Goal: Task Accomplishment & Management: Complete application form

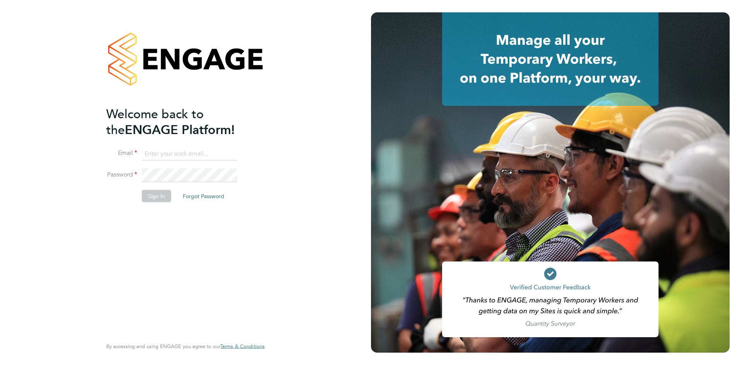
click at [184, 158] on input at bounding box center [189, 154] width 95 height 14
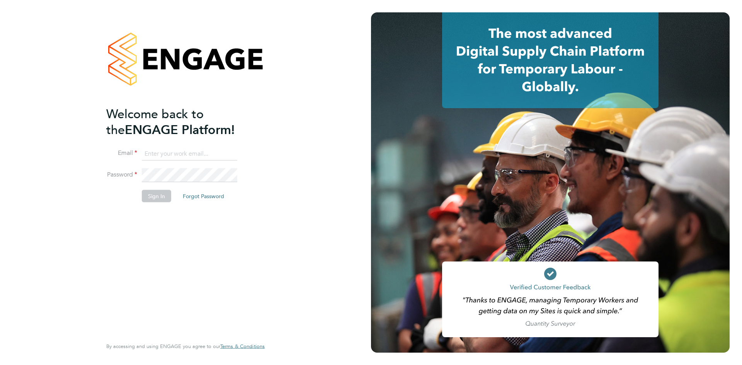
click at [169, 151] on input at bounding box center [189, 154] width 95 height 14
paste input "[EMAIL_ADDRESS][DOMAIN_NAME]"
type input "[EMAIL_ADDRESS][DOMAIN_NAME]"
click at [162, 192] on button "Sign In" at bounding box center [156, 196] width 29 height 12
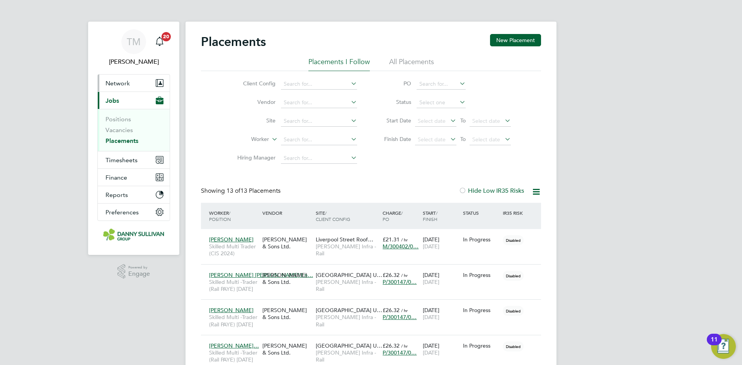
click at [117, 84] on span "Network" at bounding box center [117, 83] width 24 height 7
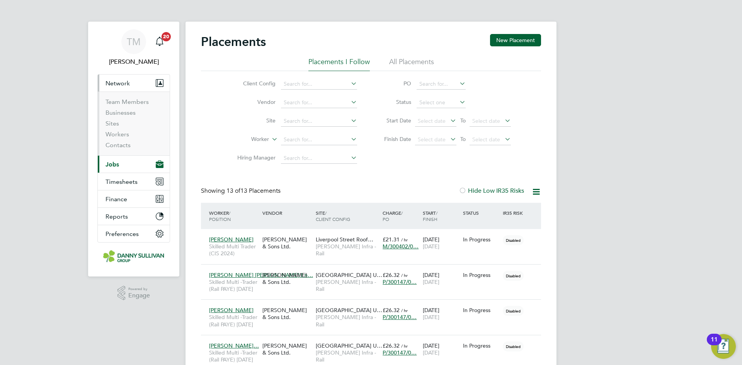
click at [117, 84] on span "Network" at bounding box center [117, 83] width 24 height 7
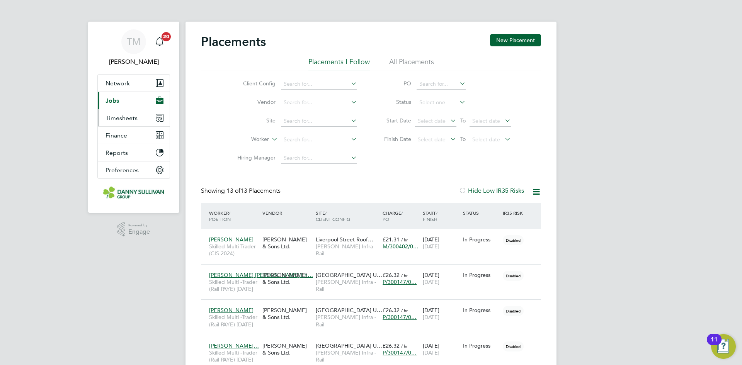
click at [131, 116] on span "Timesheets" at bounding box center [121, 117] width 32 height 7
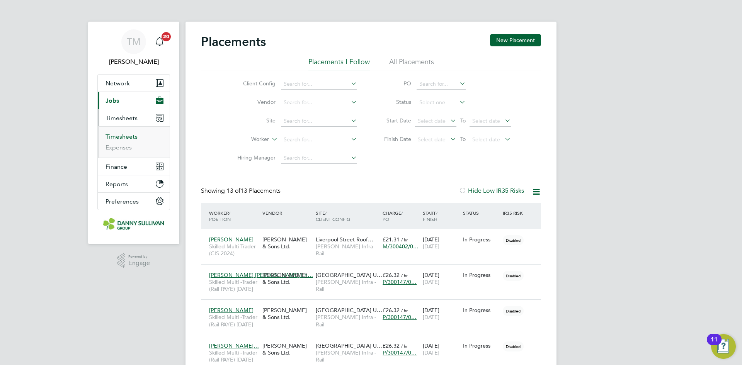
click at [120, 136] on link "Timesheets" at bounding box center [121, 136] width 32 height 7
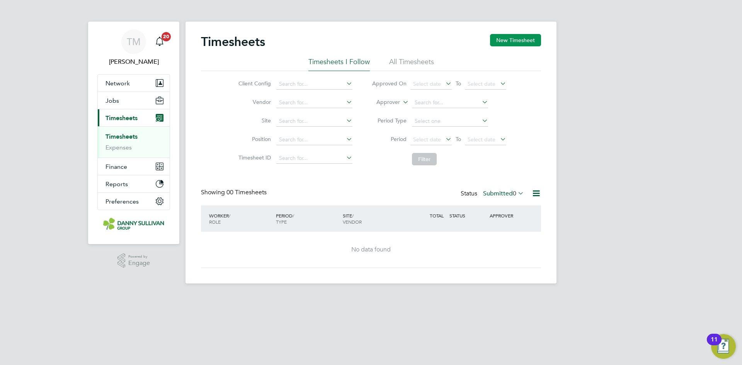
click at [526, 36] on button "New Timesheet" at bounding box center [515, 40] width 51 height 12
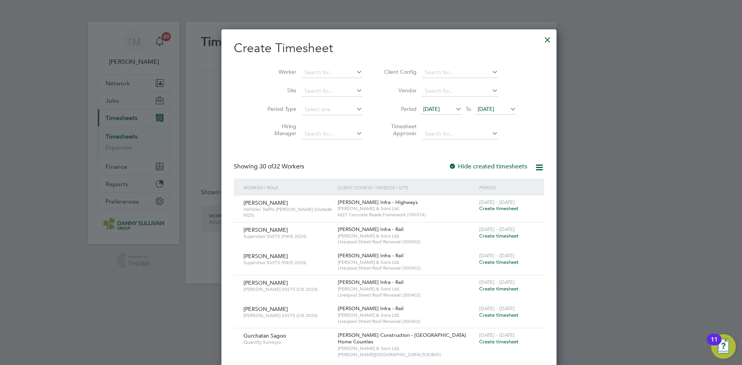
click at [690, 85] on div at bounding box center [371, 182] width 742 height 365
click at [318, 72] on input at bounding box center [332, 72] width 61 height 11
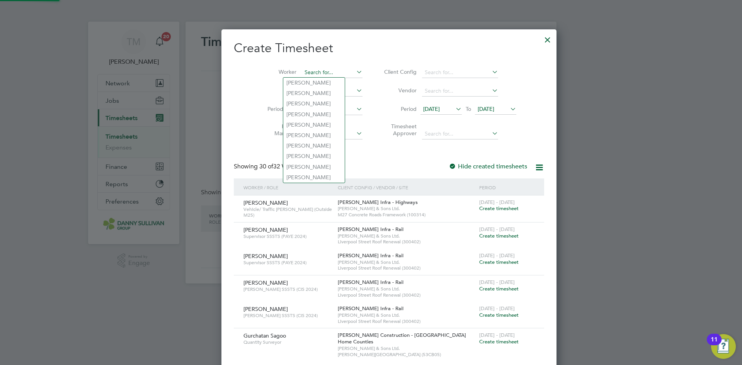
paste input "Dutcovici"
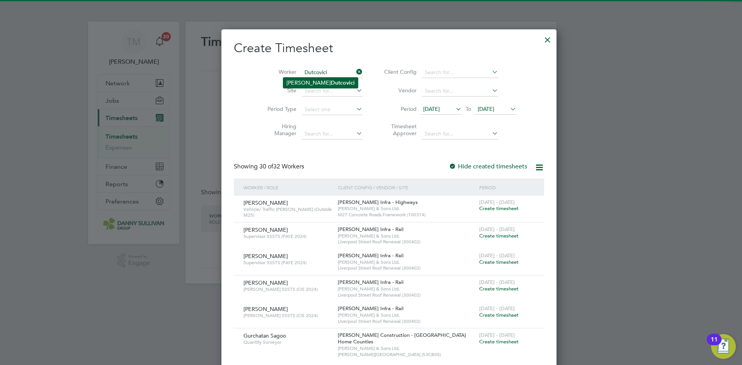
click at [331, 80] on b "Dutcovici" at bounding box center [343, 83] width 24 height 7
type input "Ioan Dutcovici"
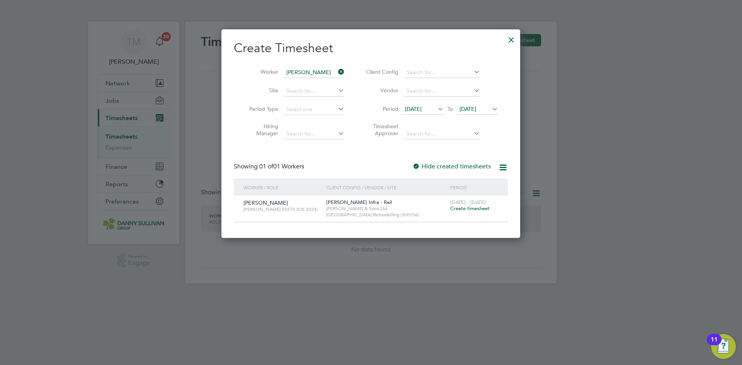
click at [485, 210] on span "Create timesheet" at bounding box center [469, 208] width 39 height 7
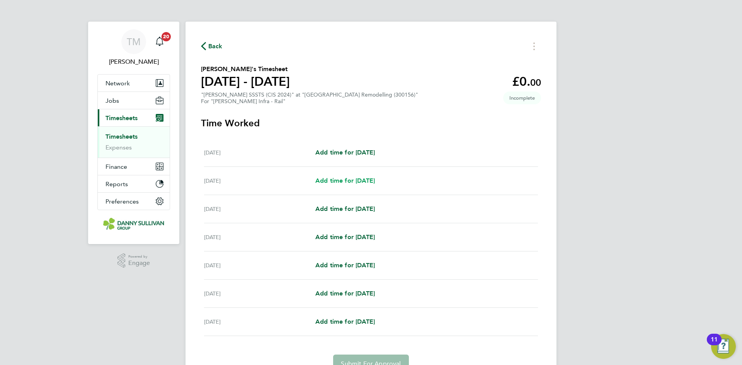
click at [357, 180] on span "Add time for Sun 14 Sep" at bounding box center [344, 180] width 59 height 7
select select "30"
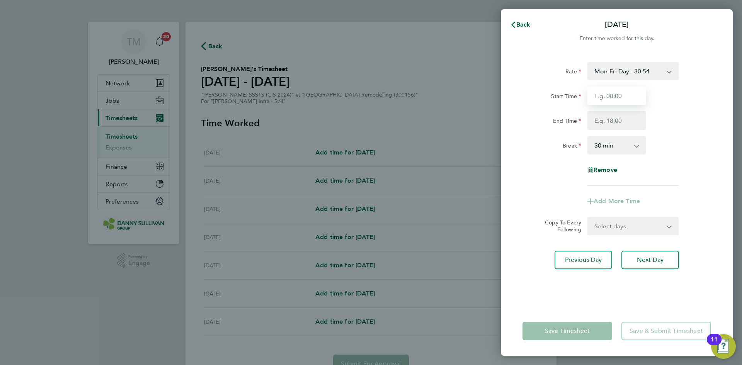
click at [619, 97] on input "Start Time" at bounding box center [616, 96] width 59 height 19
type input "18:00"
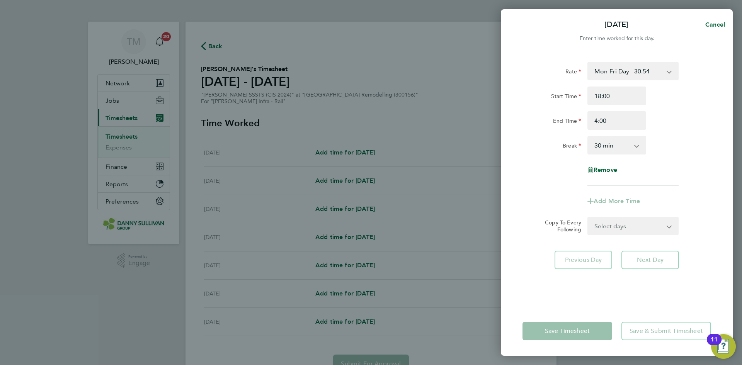
type input "04:00"
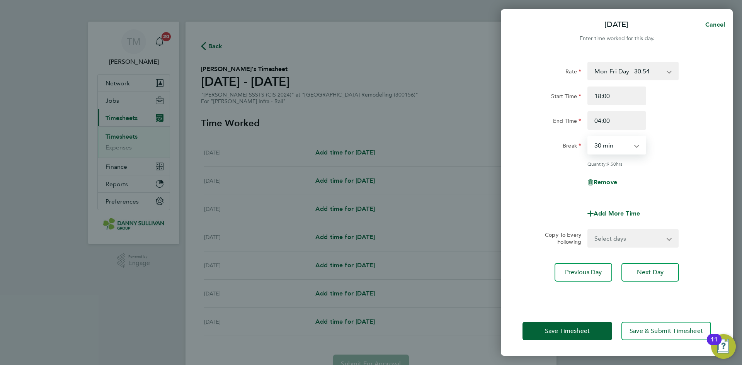
click at [622, 63] on select "Mon-Fri Day - 30.54 Weekend - 39.70 Mon-Thurs - 35.12 Xmas / NY - 61.08 Bank Ho…" at bounding box center [628, 71] width 80 height 17
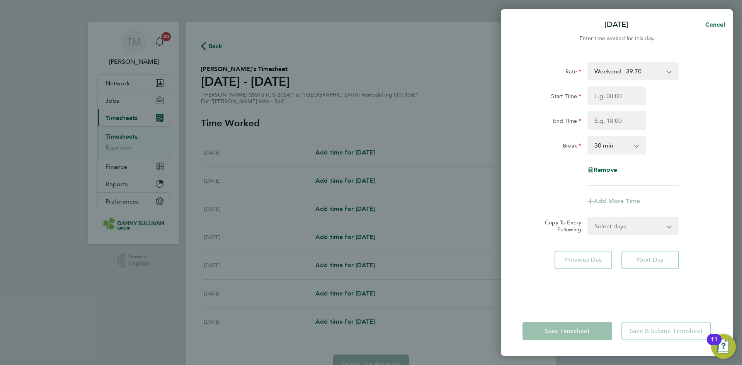
click at [629, 150] on select "0 min 15 min 30 min 45 min 60 min 75 min 90 min" at bounding box center [612, 145] width 48 height 17
select select "0"
click at [588, 137] on select "0 min 15 min 30 min 45 min 60 min 75 min 90 min" at bounding box center [612, 145] width 48 height 17
click at [619, 100] on input "Start Time" at bounding box center [616, 96] width 59 height 19
type input "18:00"
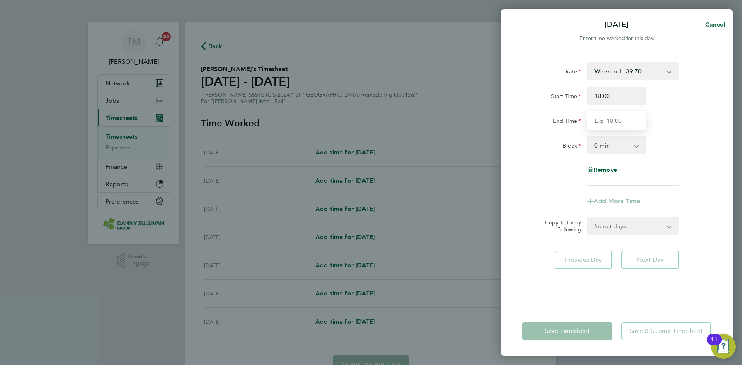
drag, startPoint x: 613, startPoint y: 112, endPoint x: 612, endPoint y: 117, distance: 5.1
click at [612, 116] on input "End Time" at bounding box center [616, 120] width 59 height 19
type input "04:00"
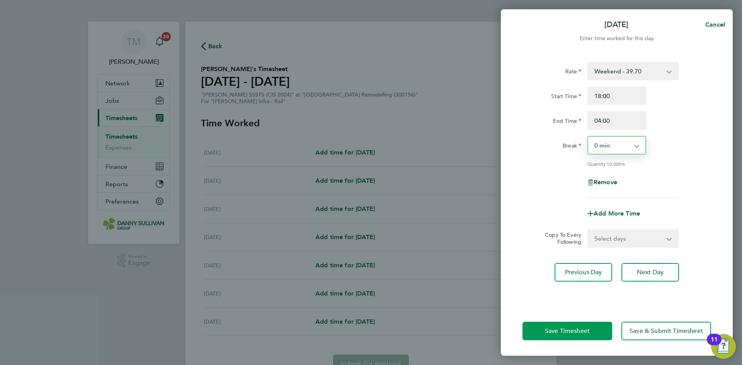
click at [579, 333] on span "Save Timesheet" at bounding box center [567, 331] width 45 height 8
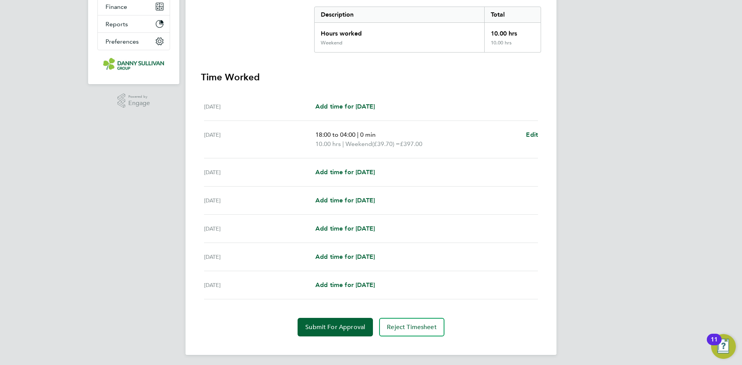
scroll to position [162, 0]
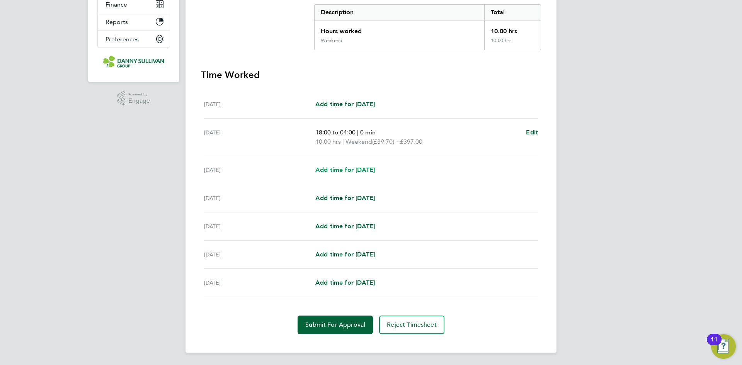
click at [370, 170] on span "Add time for Mon 15 Sep" at bounding box center [344, 169] width 59 height 7
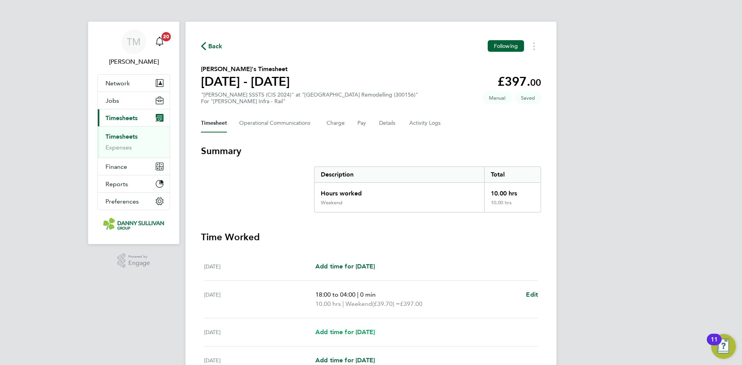
select select "30"
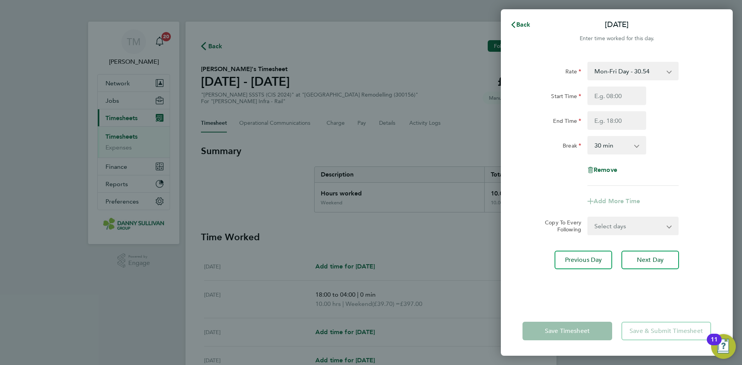
click at [663, 73] on select "Mon-Fri Day - 30.54 Weekend - 39.70 Mon-Thurs - 35.12 Xmas / NY - 61.08 Bank Ho…" at bounding box center [628, 71] width 80 height 17
select select "30"
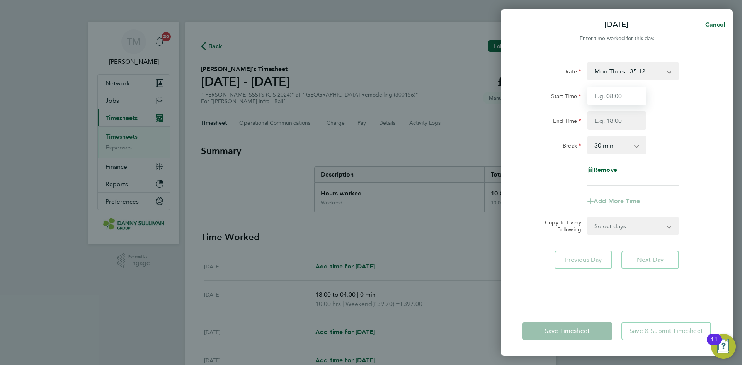
click at [623, 95] on input "Start Time" at bounding box center [616, 96] width 59 height 19
type input "18:00"
click at [613, 116] on input "End Time" at bounding box center [616, 120] width 59 height 19
type input "04:00"
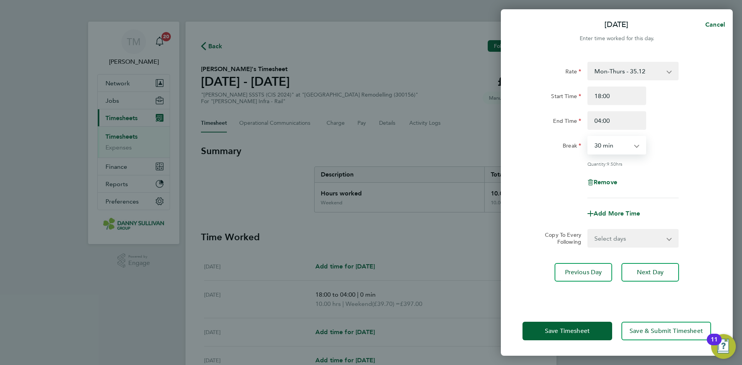
click at [620, 148] on select "0 min 15 min 30 min 45 min 60 min 75 min 90 min" at bounding box center [612, 145] width 48 height 17
select select "0"
click at [588, 137] on select "0 min 15 min 30 min 45 min 60 min 75 min 90 min" at bounding box center [612, 145] width 48 height 17
click at [590, 328] on span "Save Timesheet" at bounding box center [567, 331] width 45 height 8
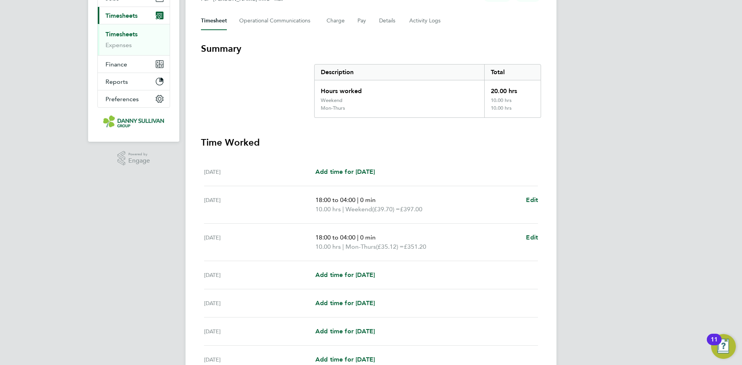
scroll to position [116, 0]
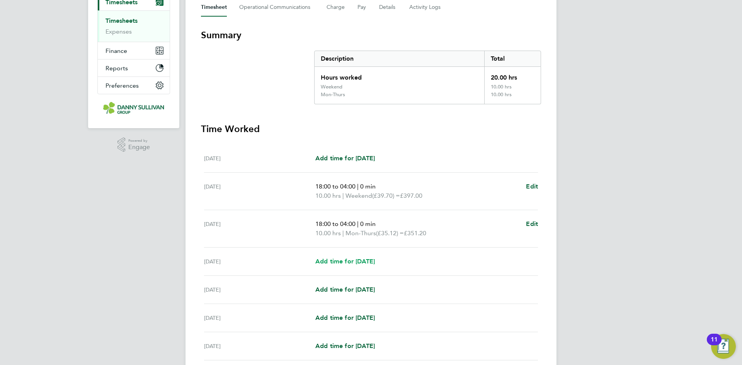
click at [367, 263] on span "Add time for Tue 16 Sep" at bounding box center [344, 261] width 59 height 7
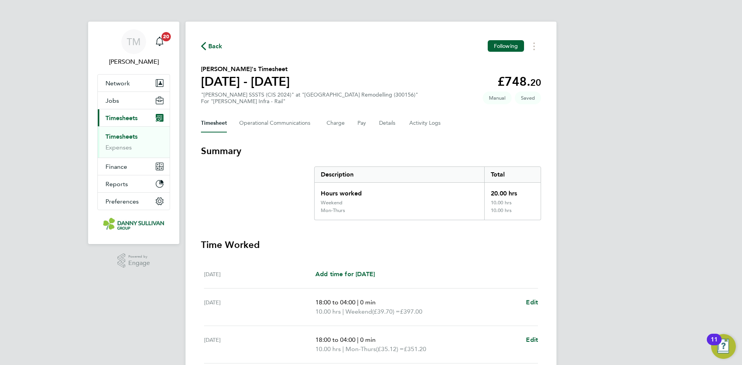
select select "30"
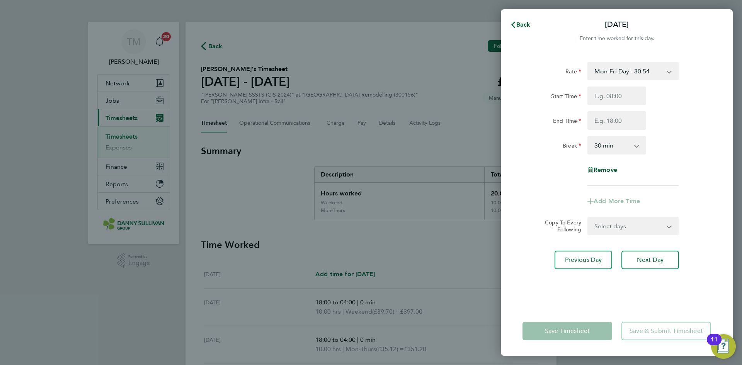
click at [636, 73] on select "Mon-Fri Day - 30.54 Weekend - 39.70 Mon-Thurs - 35.12 Xmas / NY - 61.08 Bank Ho…" at bounding box center [628, 71] width 80 height 17
select select "30"
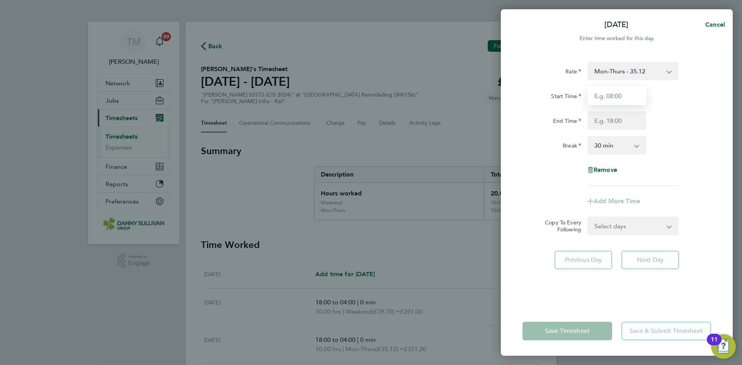
click at [618, 96] on input "Start Time" at bounding box center [616, 96] width 59 height 19
type input "18:00"
click at [608, 122] on input "End Time" at bounding box center [616, 120] width 59 height 19
type input "04:00"
click at [619, 143] on select "0 min 15 min 30 min 45 min 60 min 75 min 90 min" at bounding box center [612, 145] width 48 height 17
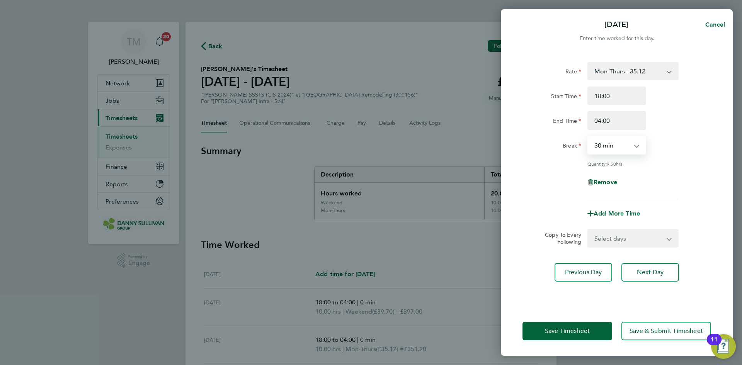
select select "0"
click at [588, 137] on select "0 min 15 min 30 min 45 min 60 min 75 min 90 min" at bounding box center [612, 145] width 48 height 17
click at [576, 332] on span "Save Timesheet" at bounding box center [567, 331] width 45 height 8
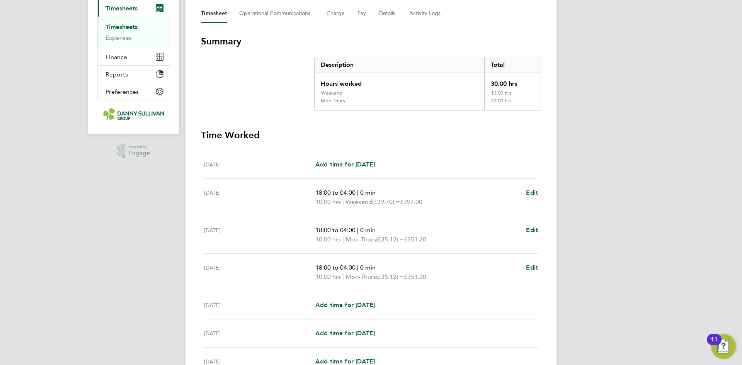
scroll to position [155, 0]
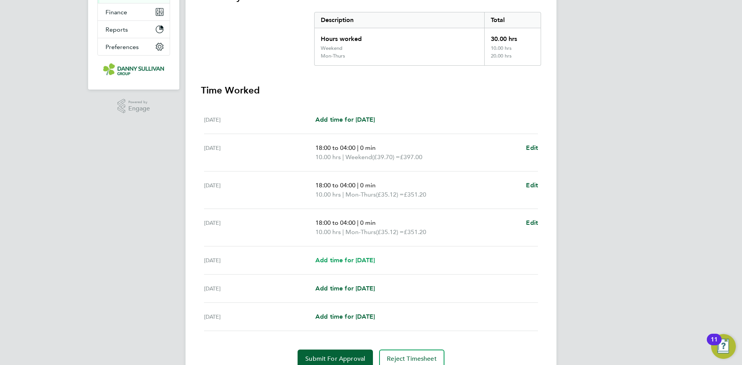
click at [366, 260] on span "Add time for Wed 17 Sep" at bounding box center [344, 260] width 59 height 7
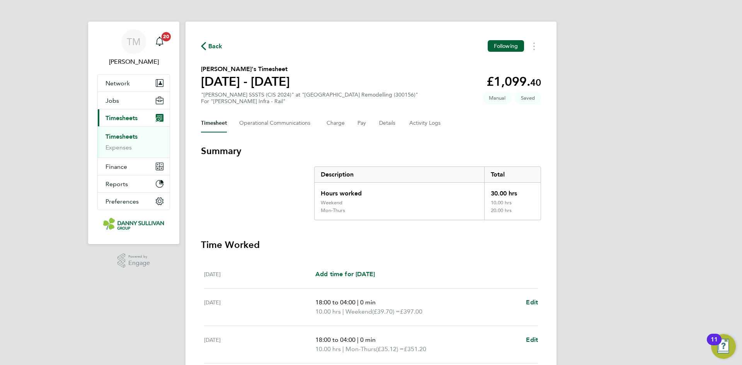
select select "30"
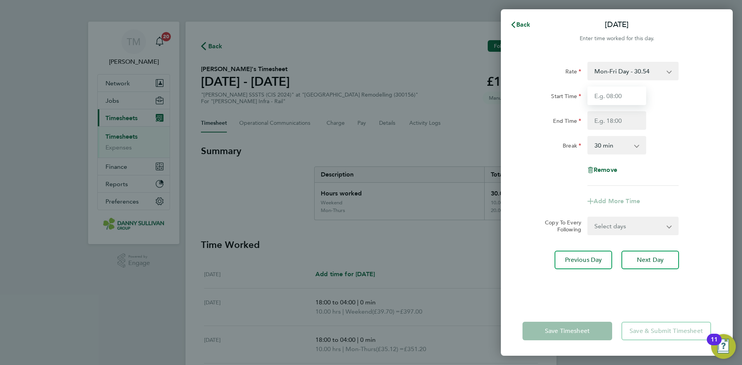
click at [633, 99] on input "Start Time" at bounding box center [616, 96] width 59 height 19
click at [638, 80] on div "Mon-Fri Day - 30.54 Weekend - 39.70 Mon-Thurs - 35.12 Xmas / NY - 61.08 Bank Ho…" at bounding box center [632, 71] width 91 height 19
click at [638, 71] on select "Mon-Fri Day - 30.54 Weekend - 39.70 Mon-Thurs - 35.12 Xmas / NY - 61.08 Bank Ho…" at bounding box center [628, 71] width 80 height 17
select select "30"
click at [612, 103] on input "Start Time" at bounding box center [616, 96] width 59 height 19
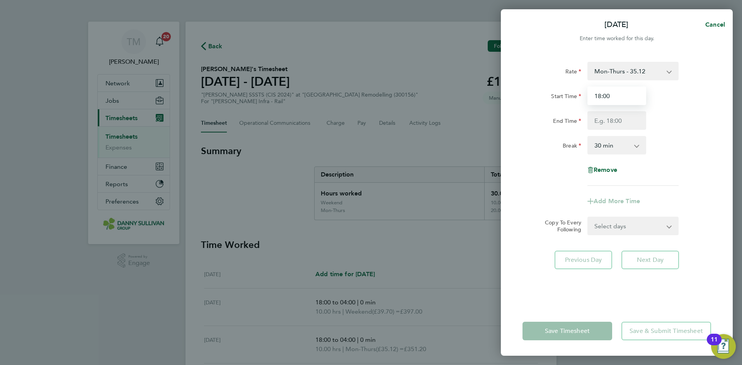
type input "18:00"
type input "04:00"
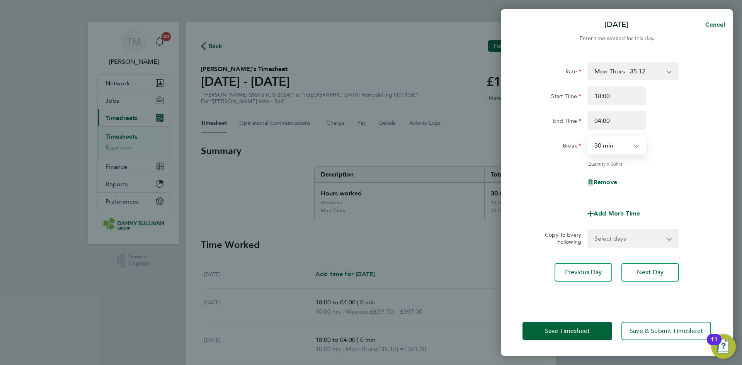
click at [624, 147] on select "0 min 15 min 30 min 45 min 60 min 75 min 90 min" at bounding box center [612, 145] width 48 height 17
select select "0"
click at [588, 137] on select "0 min 15 min 30 min 45 min 60 min 75 min 90 min" at bounding box center [612, 145] width 48 height 17
click at [570, 336] on button "Save Timesheet" at bounding box center [567, 331] width 90 height 19
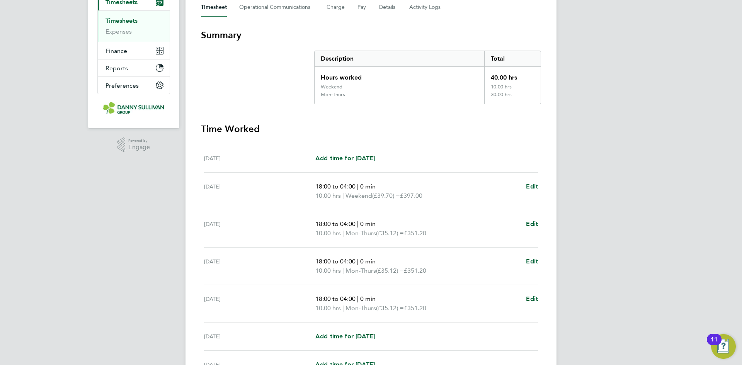
scroll to position [198, 0]
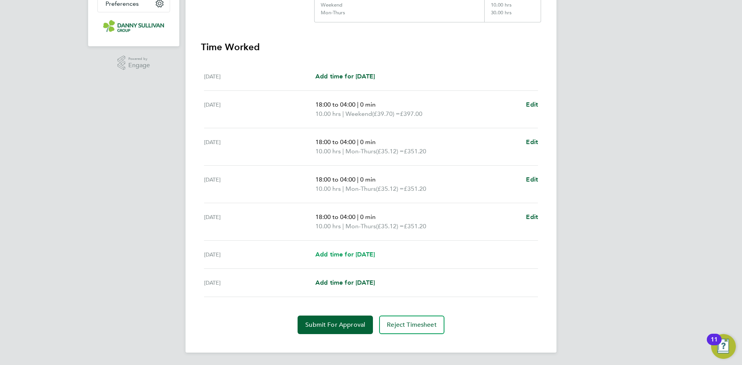
click at [350, 252] on span "Add time for Thu 18 Sep" at bounding box center [344, 254] width 59 height 7
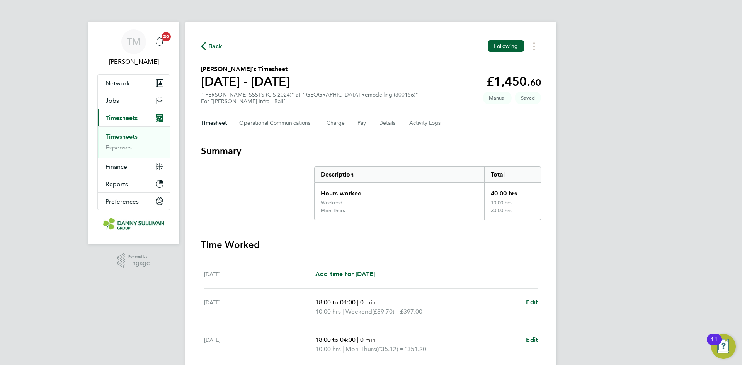
select select "30"
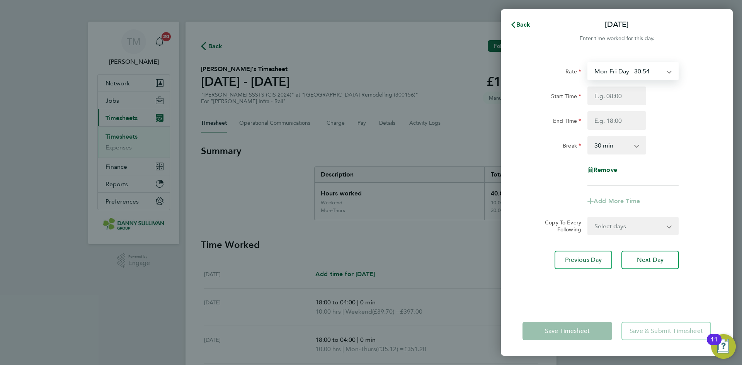
click at [639, 72] on select "Mon-Fri Day - 30.54 Weekend - 39.70 Mon-Thurs - 35.12 Xmas / NY - 61.08 Bank Ho…" at bounding box center [628, 71] width 80 height 17
select select "30"
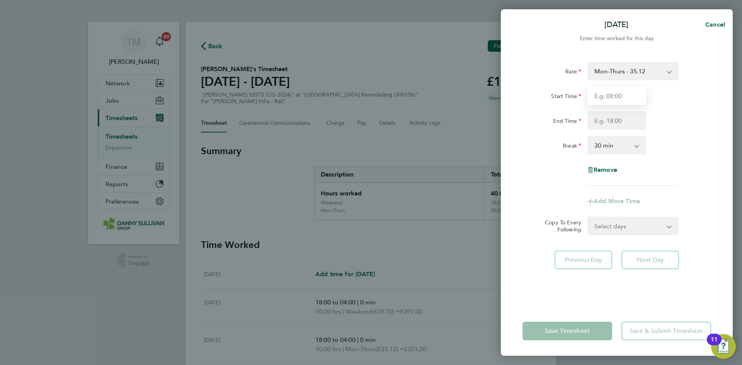
click at [617, 101] on input "Start Time" at bounding box center [616, 96] width 59 height 19
type input "18:00"
type input "04:00"
click at [622, 147] on select "0 min 15 min 30 min 45 min 60 min 75 min 90 min" at bounding box center [612, 145] width 48 height 17
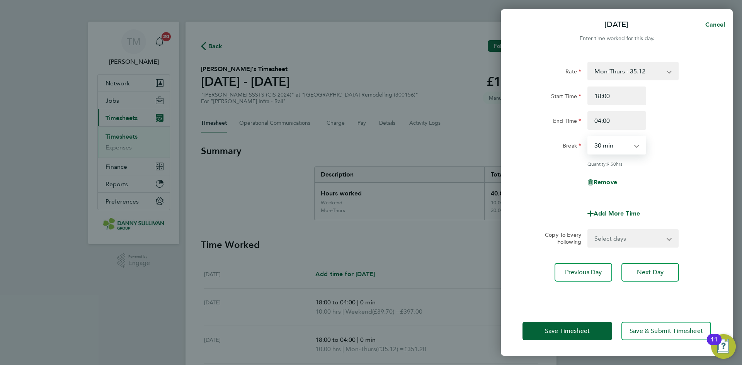
select select "0"
click at [588, 137] on select "0 min 15 min 30 min 45 min 60 min 75 min 90 min" at bounding box center [612, 145] width 48 height 17
click at [570, 336] on button "Save Timesheet" at bounding box center [567, 331] width 90 height 19
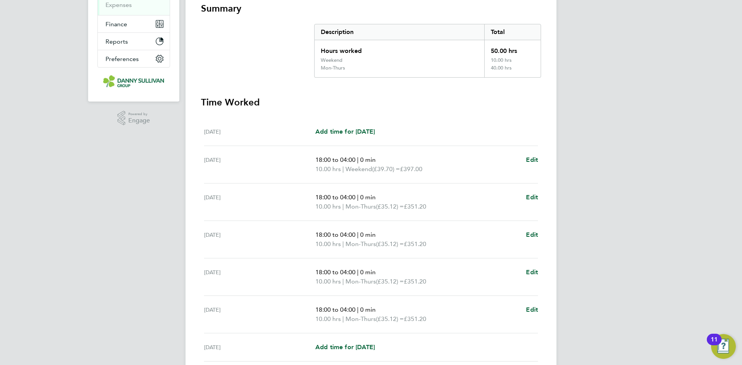
scroll to position [207, 0]
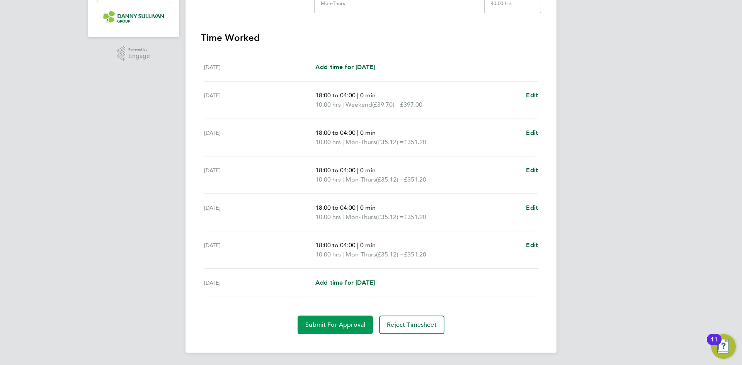
click at [344, 324] on span "Submit For Approval" at bounding box center [335, 325] width 60 height 8
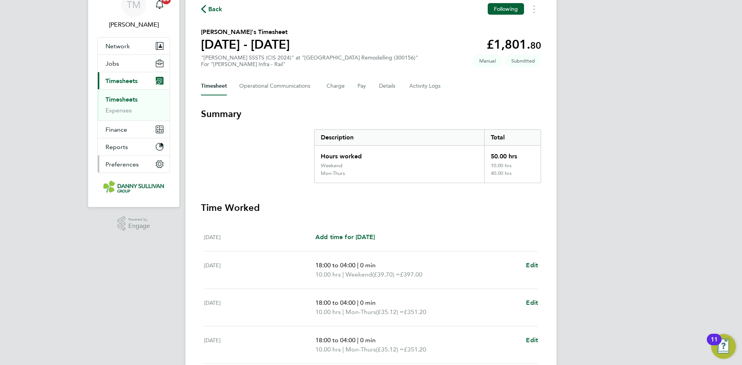
scroll to position [0, 0]
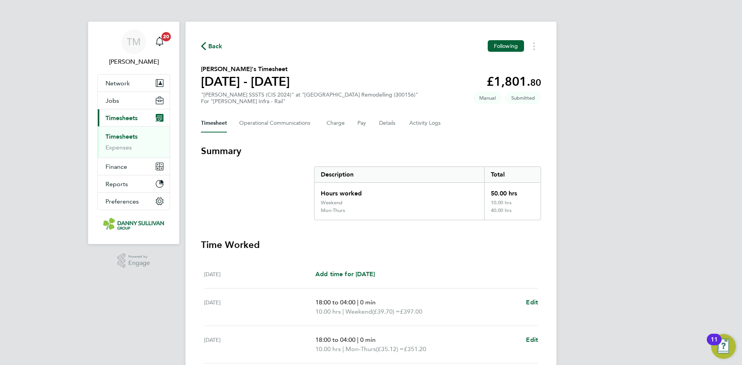
click at [125, 134] on link "Timesheets" at bounding box center [121, 136] width 32 height 7
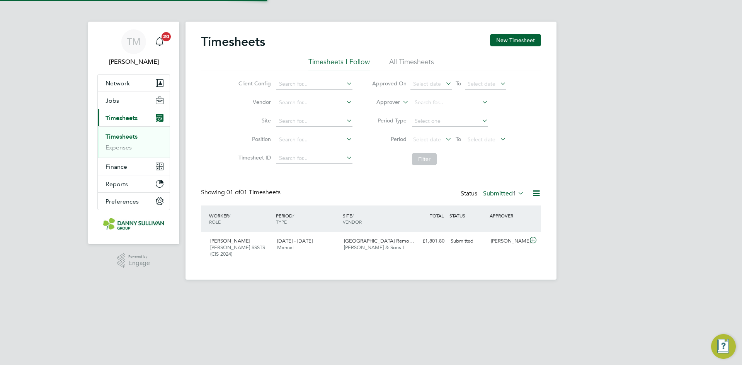
scroll to position [20, 67]
click at [522, 39] on button "New Timesheet" at bounding box center [515, 40] width 51 height 12
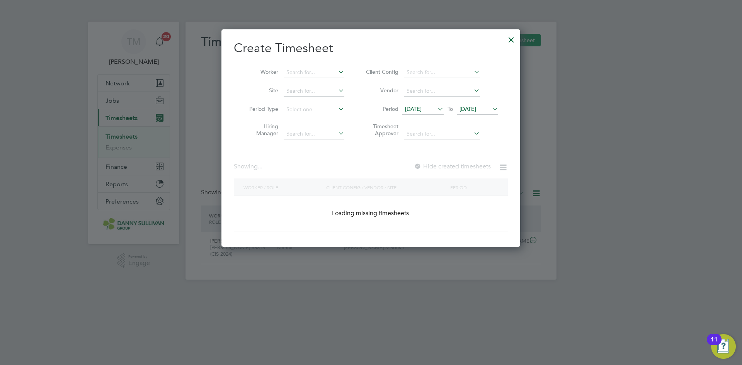
scroll to position [1607, 316]
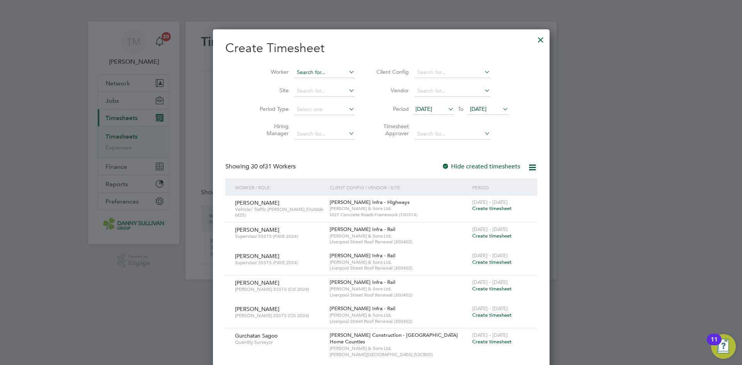
click at [305, 67] on input at bounding box center [324, 72] width 61 height 11
click at [311, 81] on li "Ovi diu Zaharia" at bounding box center [317, 83] width 69 height 10
type input "Ovidiu Zaharia"
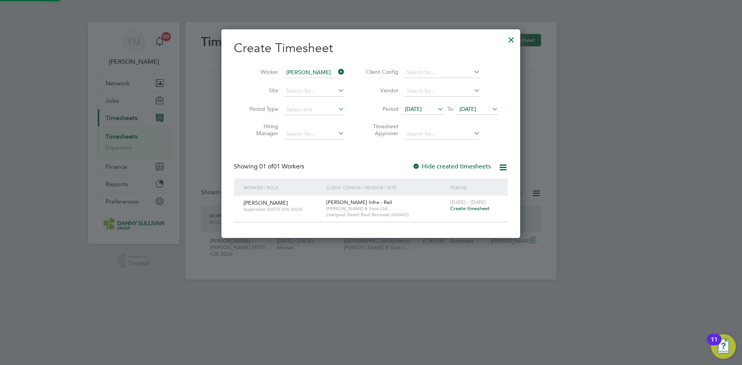
scroll to position [208, 299]
click at [484, 208] on span "Create timesheet" at bounding box center [469, 208] width 39 height 7
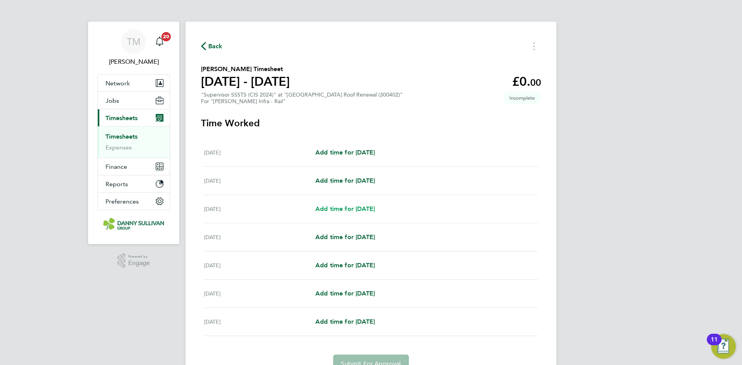
click at [350, 204] on link "Add time for Mon 15 Sep" at bounding box center [344, 208] width 59 height 9
select select "30"
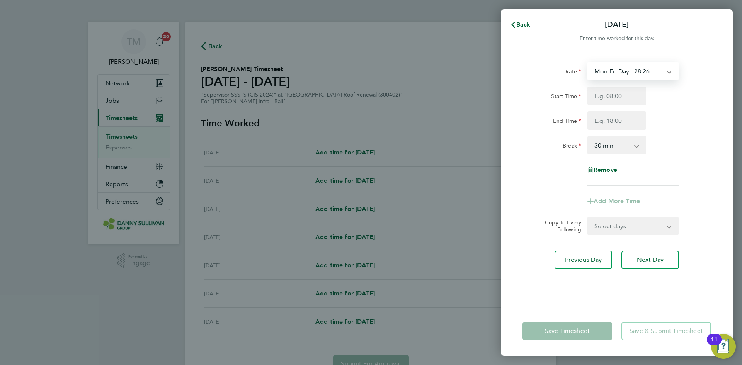
click at [645, 68] on select "Mon-Fri Day - 28.26 Bank Hol - 42.39 Xmas / NY - 56.51 Mon-Thurs Night - 32.50 …" at bounding box center [628, 71] width 80 height 17
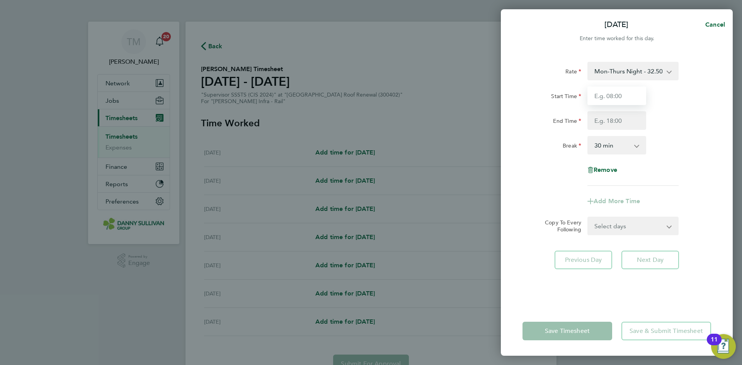
click at [621, 97] on input "Start Time" at bounding box center [616, 96] width 59 height 19
click at [630, 144] on select "0 min 15 min 30 min 45 min 60 min 75 min 90 min" at bounding box center [612, 145] width 48 height 17
select select "0"
click at [588, 137] on select "0 min 15 min 30 min 45 min 60 min 75 min 90 min" at bounding box center [612, 145] width 48 height 17
click at [631, 94] on input "Start Time" at bounding box center [616, 96] width 59 height 19
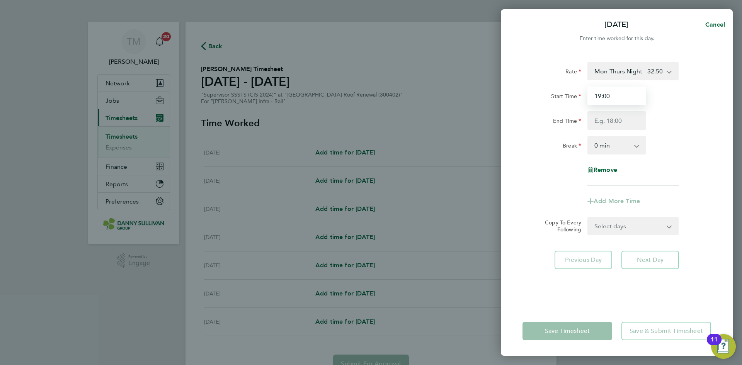
type input "19:00"
type input "05:00"
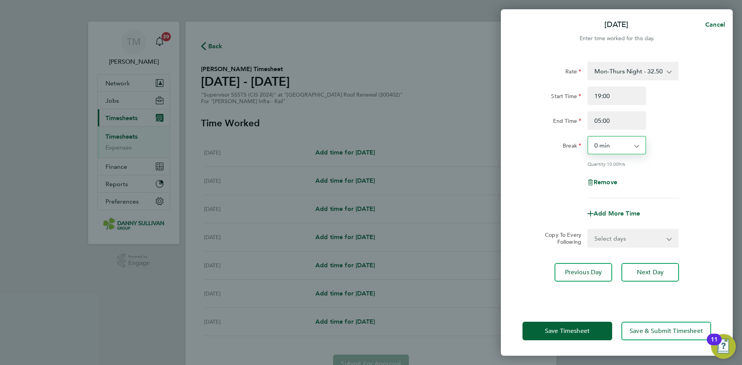
click at [634, 146] on select "0 min 15 min 30 min 45 min 60 min 75 min 90 min" at bounding box center [612, 145] width 48 height 17
select select "30"
click at [588, 137] on select "0 min 15 min 30 min 45 min 60 min 75 min 90 min" at bounding box center [612, 145] width 48 height 17
click at [607, 119] on input "05:00" at bounding box center [616, 120] width 59 height 19
type input "05:30"
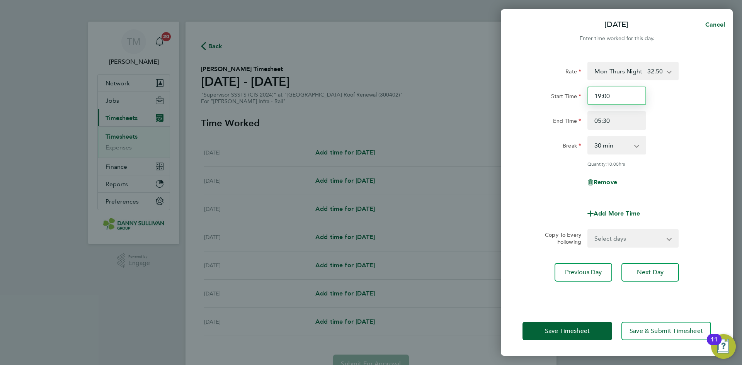
click at [618, 100] on input "19:00" at bounding box center [616, 96] width 59 height 19
click at [586, 328] on span "Save Timesheet" at bounding box center [567, 331] width 45 height 8
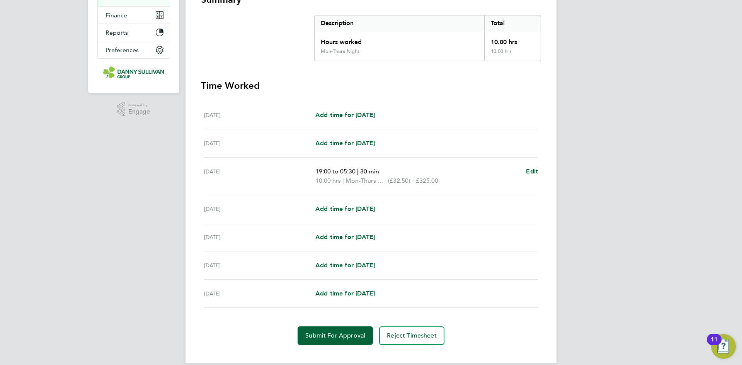
scroll to position [155, 0]
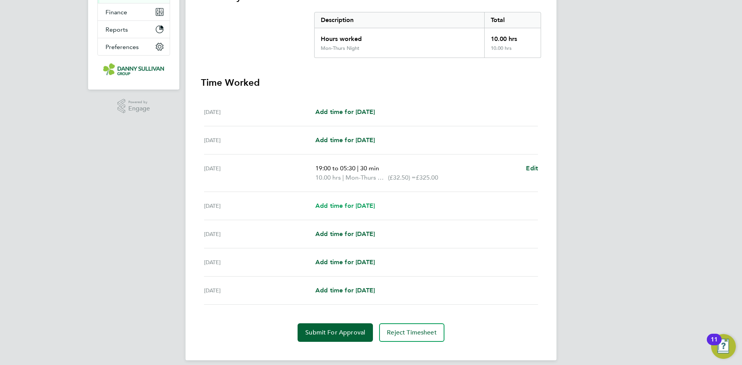
click at [369, 207] on span "Add time for Tue 16 Sep" at bounding box center [344, 205] width 59 height 7
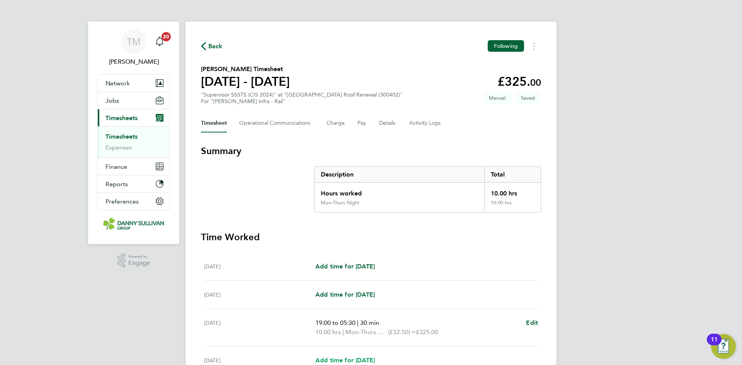
select select "30"
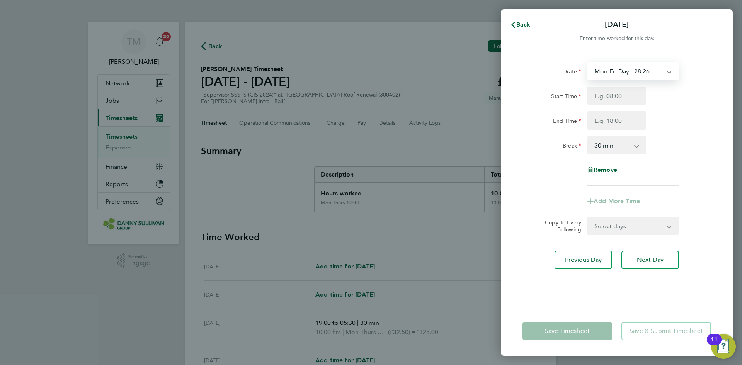
click at [662, 72] on select "Mon-Fri Day - 28.26 Bank Hol - 42.39 Xmas / NY - 56.51 Mon-Thurs Night - 32.50 …" at bounding box center [628, 71] width 80 height 17
select select "30"
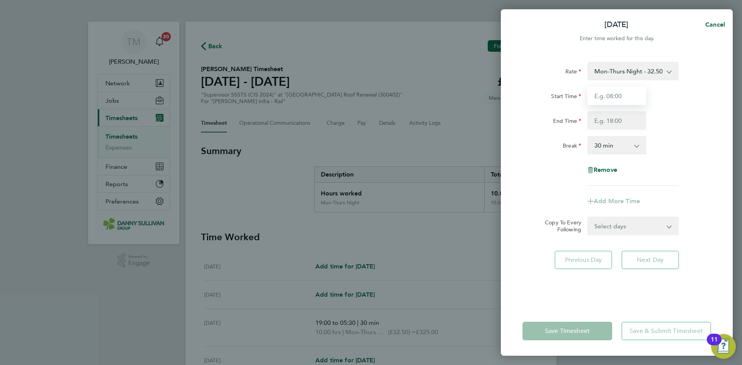
click at [620, 98] on input "Start Time" at bounding box center [616, 96] width 59 height 19
type input "19:00"
click at [613, 117] on input "End Time" at bounding box center [616, 120] width 59 height 19
type input "05:30"
click at [622, 146] on select "0 min 15 min 30 min 45 min 60 min 75 min 90 min" at bounding box center [612, 145] width 48 height 17
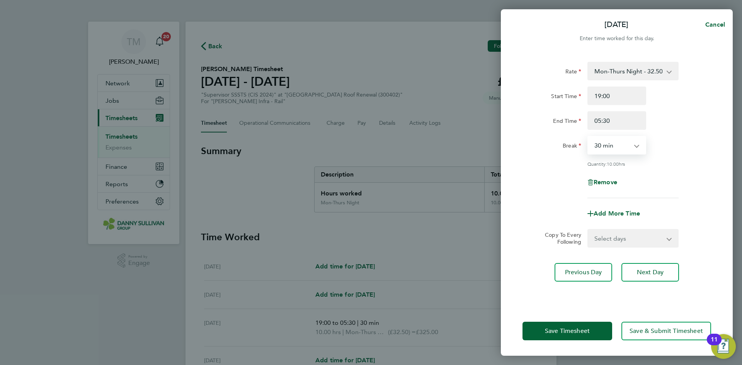
click at [588, 137] on select "0 min 15 min 30 min 45 min 60 min 75 min 90 min" at bounding box center [612, 145] width 48 height 17
click at [593, 327] on button "Save Timesheet" at bounding box center [567, 331] width 90 height 19
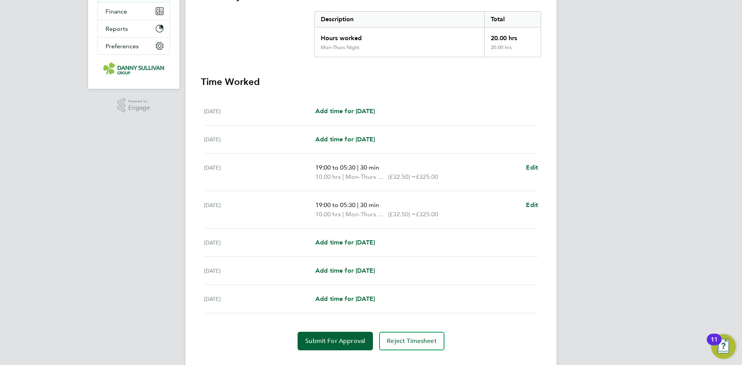
scroll to position [172, 0]
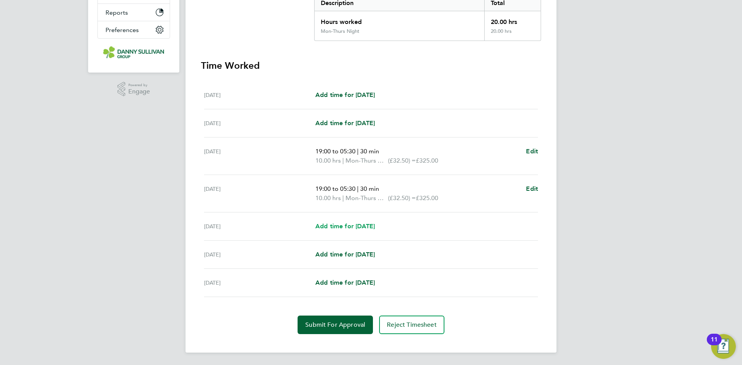
click at [357, 223] on span "Add time for Wed 17 Sep" at bounding box center [344, 226] width 59 height 7
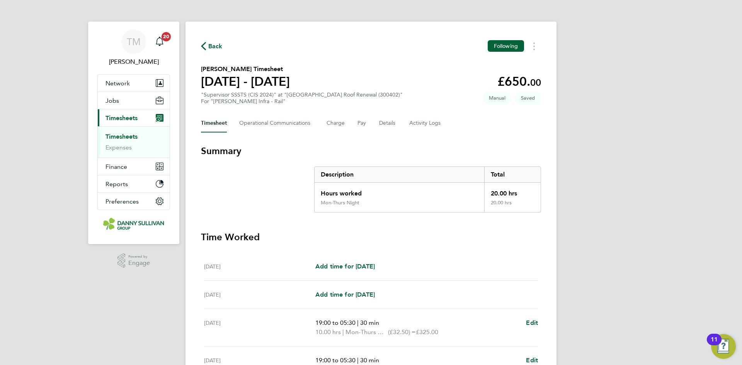
select select "30"
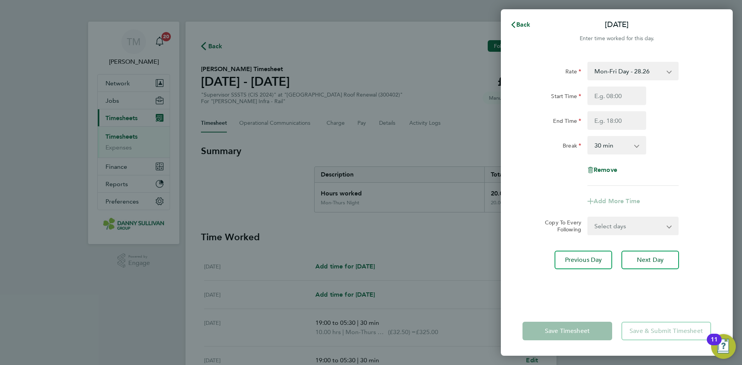
click at [639, 76] on select "Mon-Fri Day - 28.26 Bank Hol - 42.39 Xmas / NY - 56.51 Mon-Thurs Night - 32.50 …" at bounding box center [628, 71] width 80 height 17
select select "30"
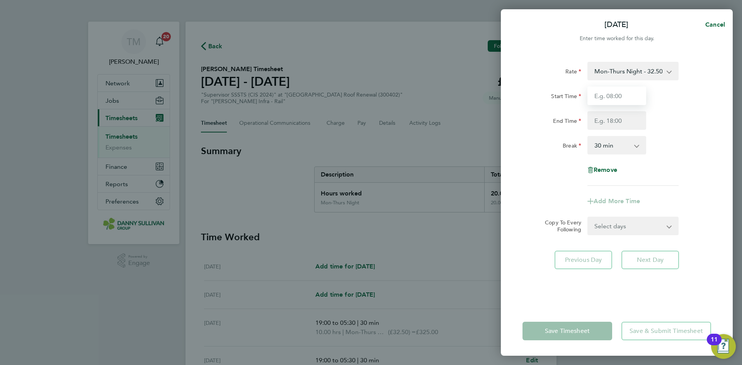
click at [619, 97] on input "Start Time" at bounding box center [616, 96] width 59 height 19
type input "19:00"
click at [616, 120] on input "End Time" at bounding box center [616, 120] width 59 height 19
type input "05:30"
click at [631, 143] on select "0 min 15 min 30 min 45 min 60 min 75 min 90 min" at bounding box center [612, 145] width 48 height 17
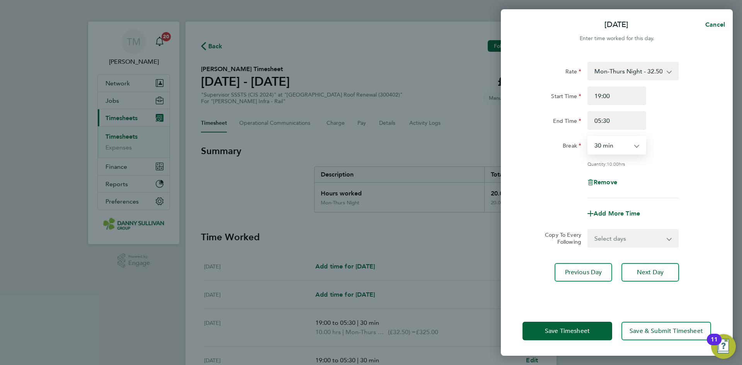
click at [588, 137] on select "0 min 15 min 30 min 45 min 60 min 75 min 90 min" at bounding box center [612, 145] width 48 height 17
click at [598, 323] on button "Save Timesheet" at bounding box center [567, 331] width 90 height 19
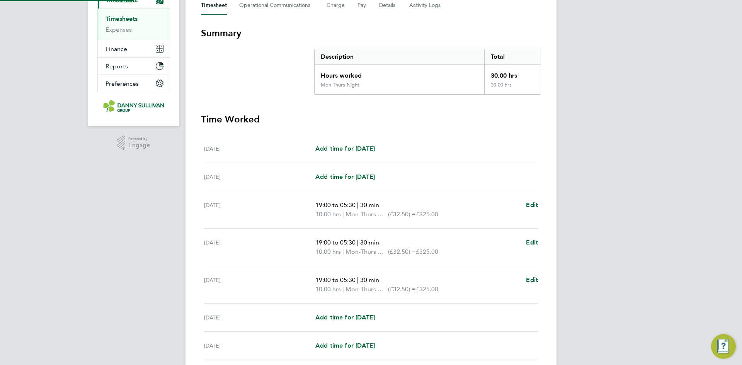
scroll to position [181, 0]
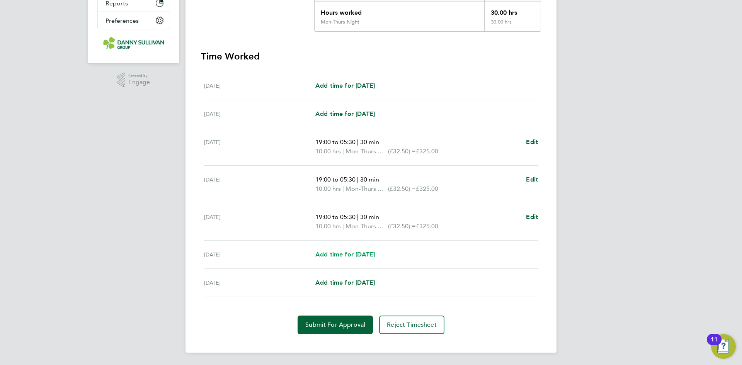
click at [335, 255] on span "Add time for Thu 18 Sep" at bounding box center [344, 254] width 59 height 7
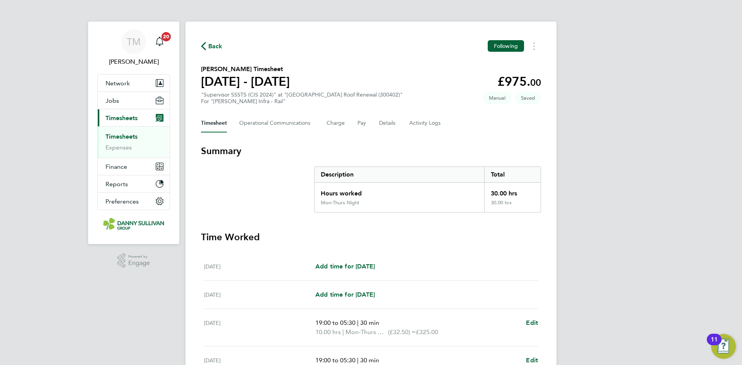
select select "30"
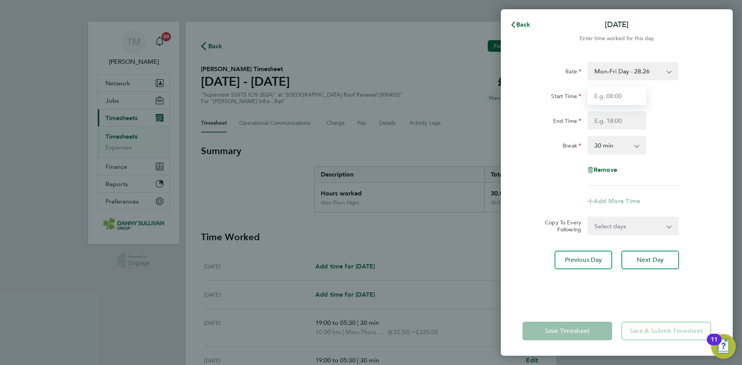
drag, startPoint x: 626, startPoint y: 98, endPoint x: 634, endPoint y: 89, distance: 12.1
click at [626, 98] on input "Start Time" at bounding box center [616, 96] width 59 height 19
click at [666, 68] on select "Mon-Fri Day - 28.26 Bank Hol - 42.39 Xmas / NY - 56.51 Mon-Thurs Night - 32.50 …" at bounding box center [628, 71] width 80 height 17
select select "30"
drag, startPoint x: 659, startPoint y: 76, endPoint x: 602, endPoint y: 97, distance: 60.3
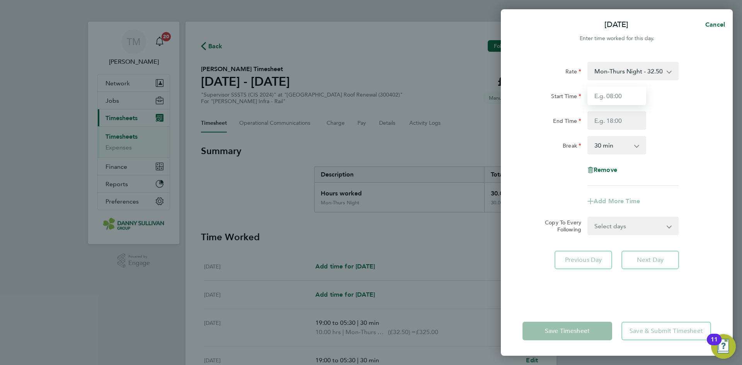
click at [602, 97] on input "Start Time" at bounding box center [616, 96] width 59 height 19
type input "19:00"
type input "05:30"
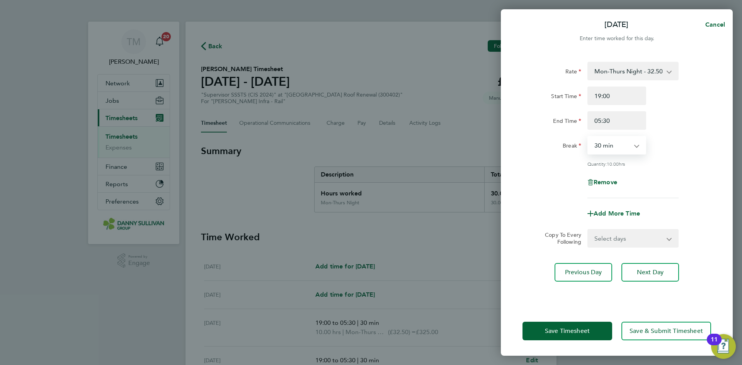
click at [620, 143] on select "0 min 15 min 30 min 45 min 60 min 75 min 90 min" at bounding box center [612, 145] width 48 height 17
click at [588, 137] on select "0 min 15 min 30 min 45 min 60 min 75 min 90 min" at bounding box center [612, 145] width 48 height 17
click at [564, 334] on span "Save Timesheet" at bounding box center [567, 331] width 45 height 8
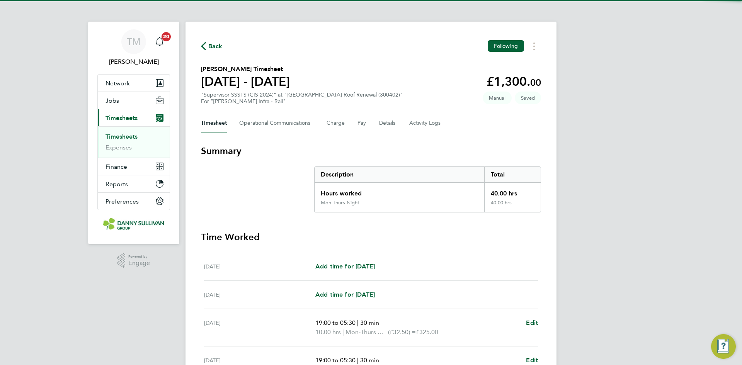
scroll to position [155, 0]
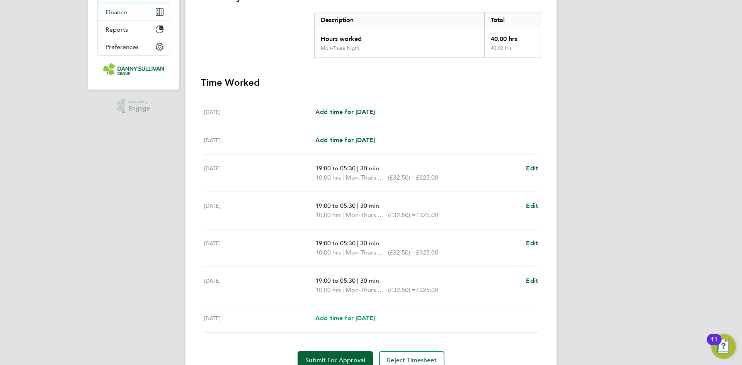
click at [369, 316] on span "Add time for Fri 19 Sep" at bounding box center [344, 317] width 59 height 7
select select "30"
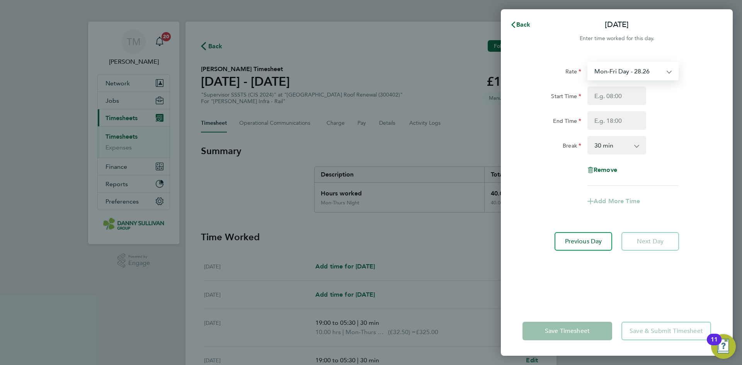
click at [647, 72] on select "Mon-Fri Day - 28.26 Bank Hol - 42.39 Xmas / NY - 56.51 Mon-Thurs Night - 32.50 …" at bounding box center [628, 71] width 80 height 17
select select "30"
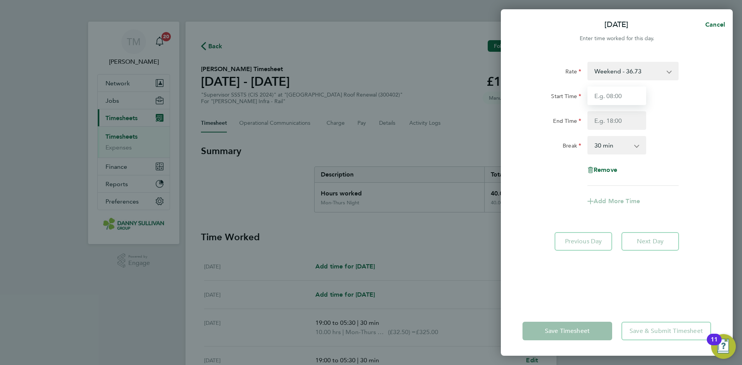
click at [622, 90] on input "Start Time" at bounding box center [616, 96] width 59 height 19
type input "19:00"
click at [624, 122] on input "End Time" at bounding box center [616, 120] width 59 height 19
type input "05:30"
click at [623, 148] on select "0 min 15 min 30 min 45 min 60 min 75 min 90 min" at bounding box center [612, 145] width 48 height 17
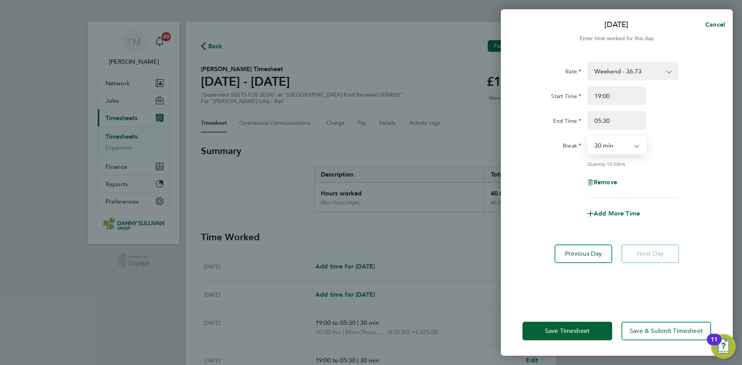
click at [588, 137] on select "0 min 15 min 30 min 45 min 60 min 75 min 90 min" at bounding box center [612, 145] width 48 height 17
click at [575, 336] on button "Save Timesheet" at bounding box center [567, 331] width 90 height 19
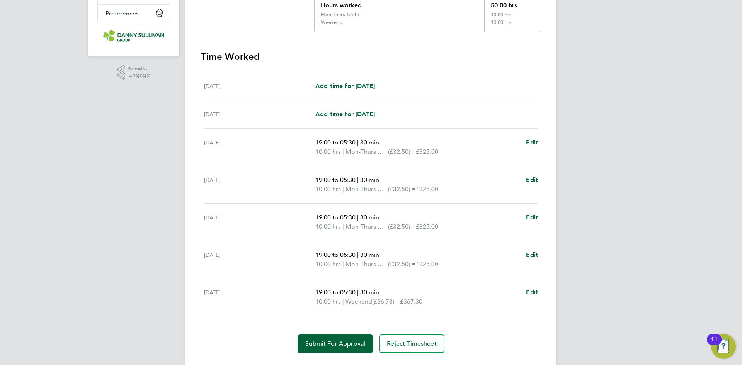
scroll to position [207, 0]
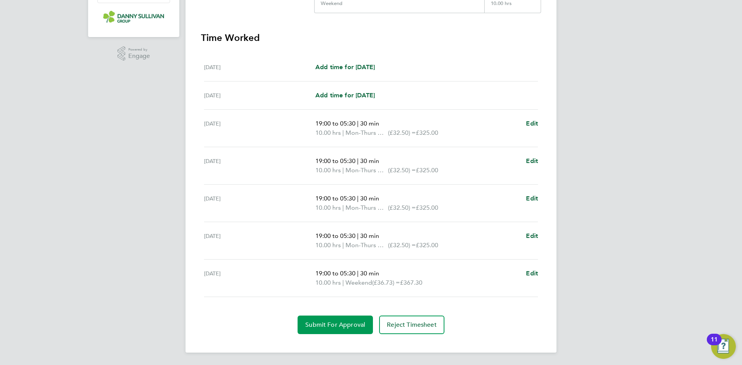
click at [353, 332] on button "Submit For Approval" at bounding box center [334, 325] width 75 height 19
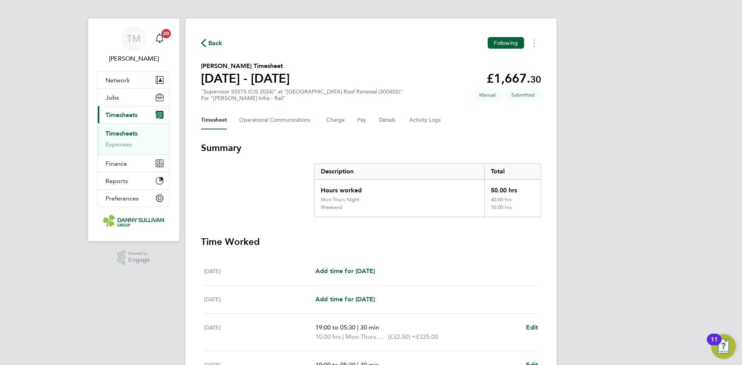
scroll to position [0, 0]
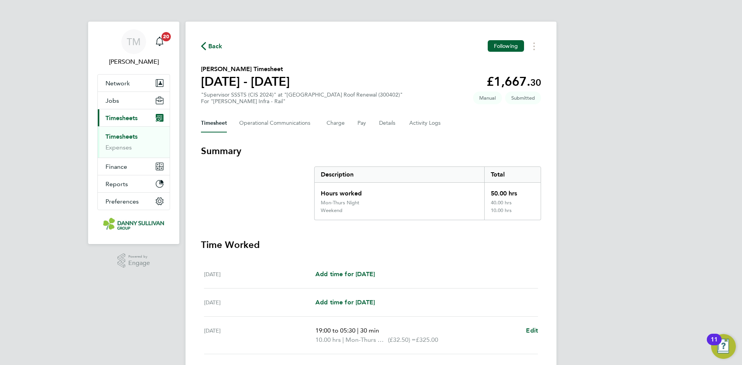
click at [126, 135] on link "Timesheets" at bounding box center [121, 136] width 32 height 7
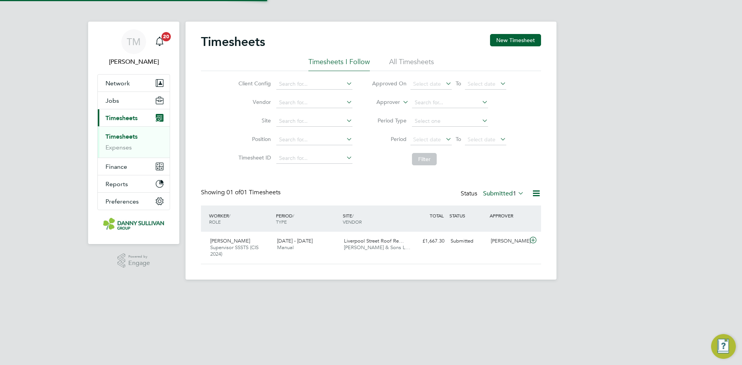
scroll to position [20, 67]
click at [512, 36] on button "New Timesheet" at bounding box center [515, 40] width 51 height 12
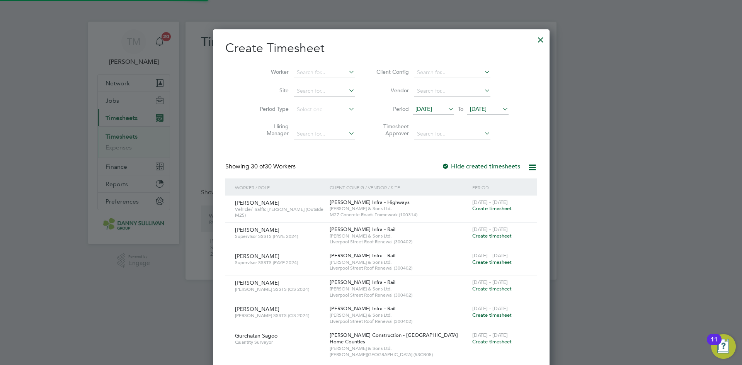
scroll to position [1589, 316]
click at [310, 68] on input at bounding box center [324, 72] width 61 height 11
click at [319, 91] on li "Piotr Przem yski" at bounding box center [320, 93] width 75 height 10
type input "Piotr Przemyski"
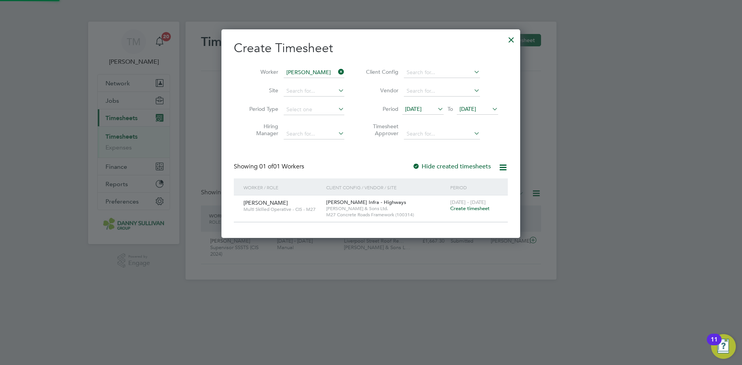
scroll to position [208, 299]
click at [474, 207] on span "Create timesheet" at bounding box center [469, 208] width 39 height 7
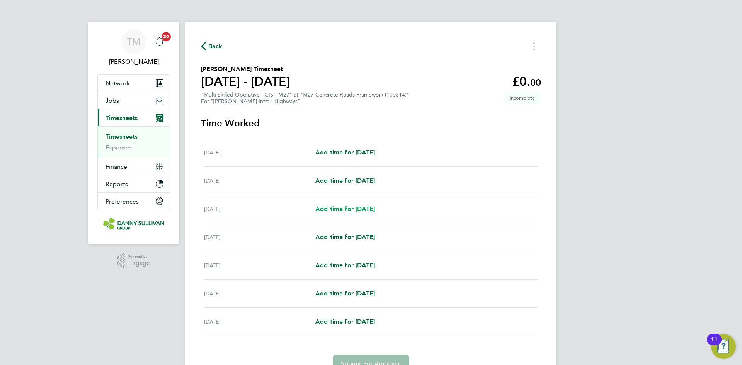
click at [364, 209] on span "Add time for Mon 15 Sep" at bounding box center [344, 208] width 59 height 7
select select "30"
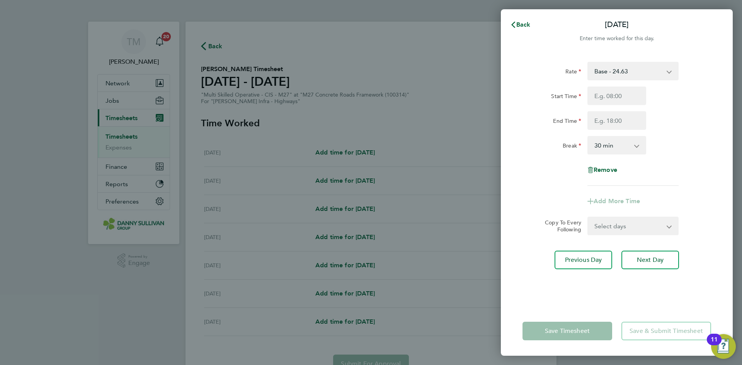
click at [639, 67] on select "Base - 24.63 Night - 30.79 Weekend - 36.95 Bank Holiday - 43.11" at bounding box center [628, 71] width 80 height 17
select select "30"
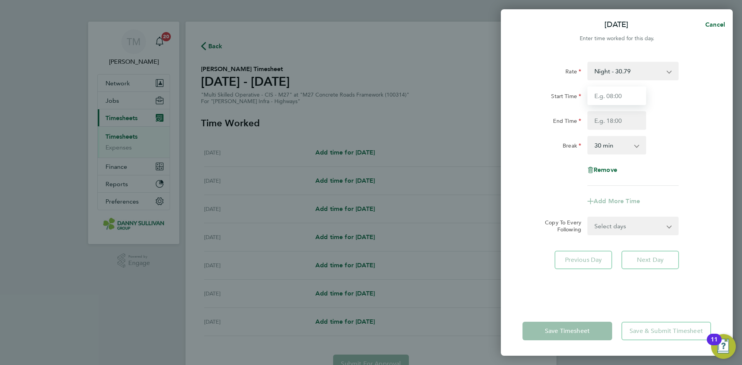
click at [617, 95] on input "Start Time" at bounding box center [616, 96] width 59 height 19
type input "19:00"
click at [605, 121] on input "End Time" at bounding box center [616, 120] width 59 height 19
type input "6"
type input "07:00"
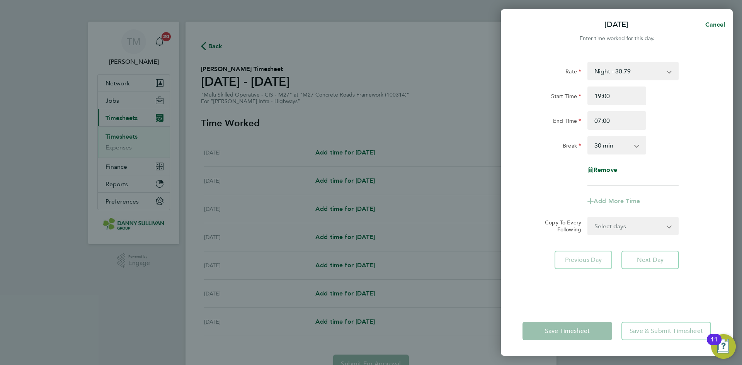
click at [623, 146] on select "0 min 15 min 30 min 45 min 60 min 75 min 90 min" at bounding box center [612, 145] width 48 height 17
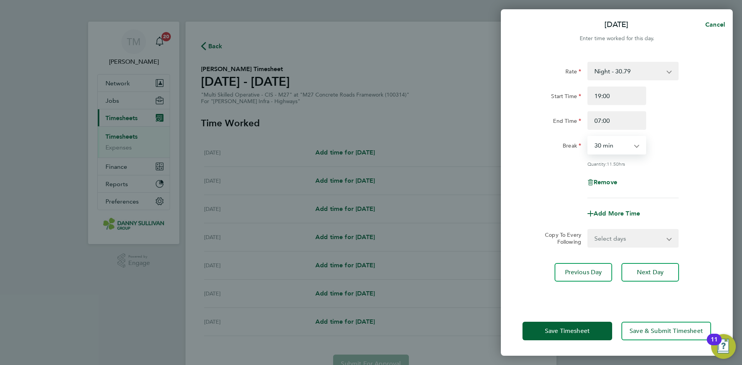
click at [588, 137] on select "0 min 15 min 30 min 45 min 60 min 75 min 90 min" at bounding box center [612, 145] width 48 height 17
click at [581, 333] on span "Save Timesheet" at bounding box center [567, 331] width 45 height 8
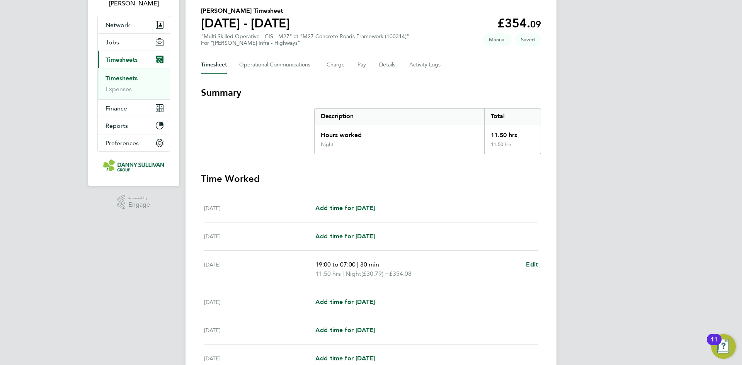
scroll to position [155, 0]
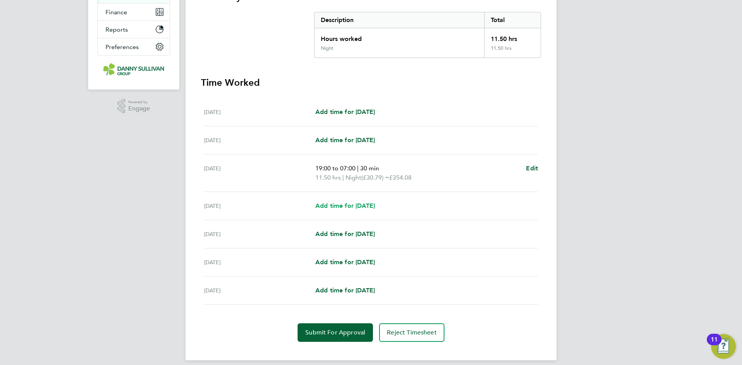
click at [355, 207] on span "Add time for Tue 16 Sep" at bounding box center [344, 205] width 59 height 7
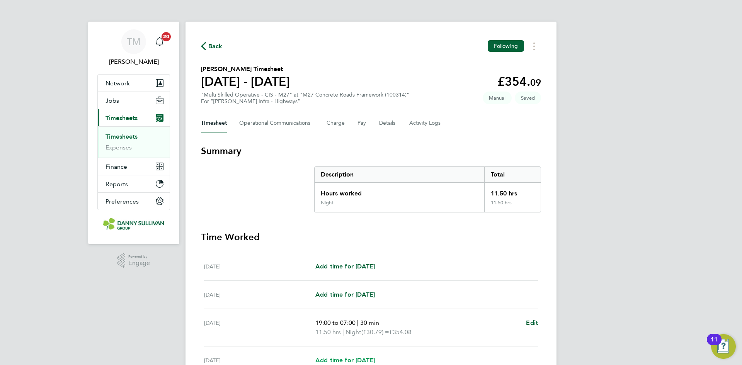
select select "30"
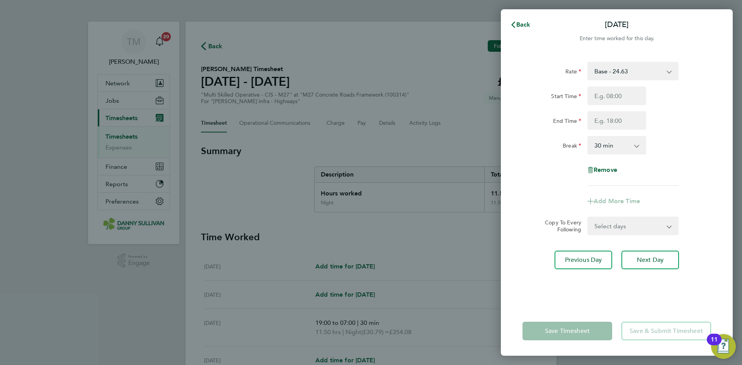
click at [648, 70] on select "Base - 24.63 Night - 30.79 Weekend - 36.95 Bank Holiday - 43.11" at bounding box center [628, 71] width 80 height 17
select select "30"
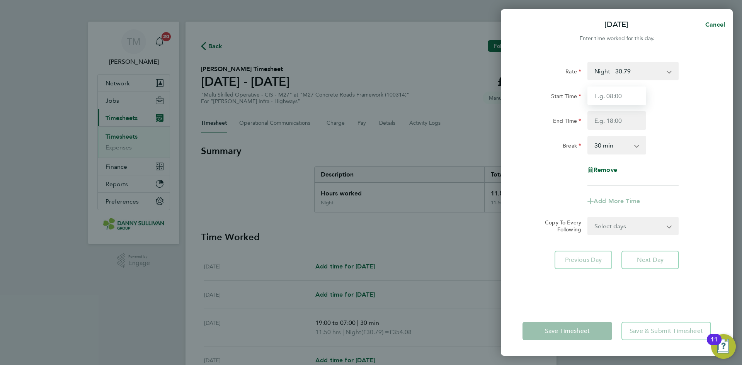
click at [628, 99] on input "Start Time" at bounding box center [616, 96] width 59 height 19
type input "19:00"
type input "07:00"
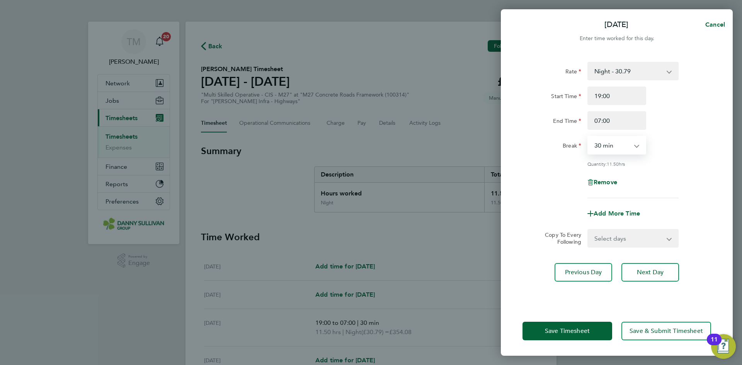
click at [617, 140] on select "0 min 15 min 30 min 45 min 60 min 75 min 90 min" at bounding box center [612, 145] width 48 height 17
click at [588, 137] on select "0 min 15 min 30 min 45 min 60 min 75 min 90 min" at bounding box center [612, 145] width 48 height 17
click at [574, 335] on button "Save Timesheet" at bounding box center [567, 331] width 90 height 19
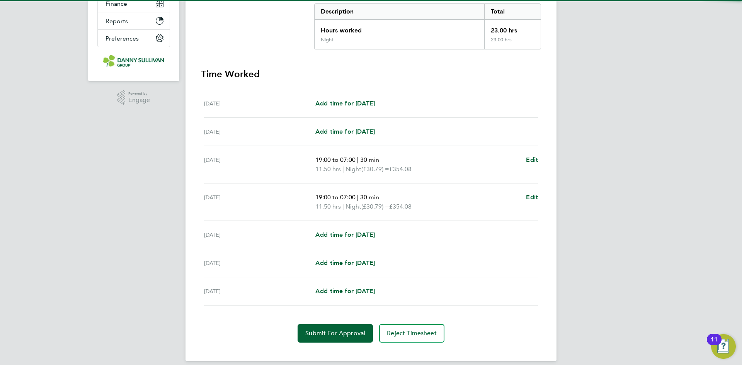
scroll to position [172, 0]
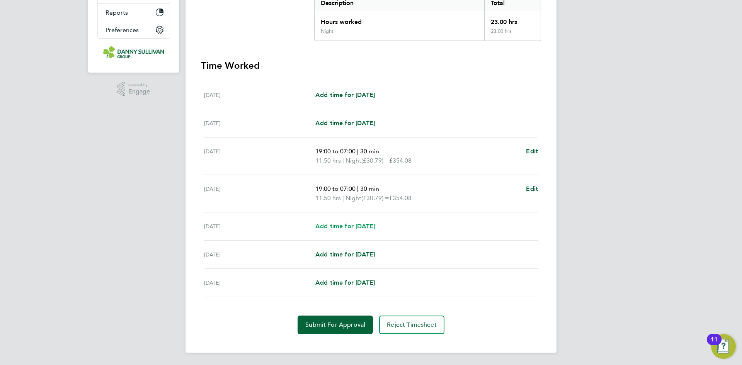
click at [361, 224] on span "Add time for Wed 17 Sep" at bounding box center [344, 226] width 59 height 7
select select "30"
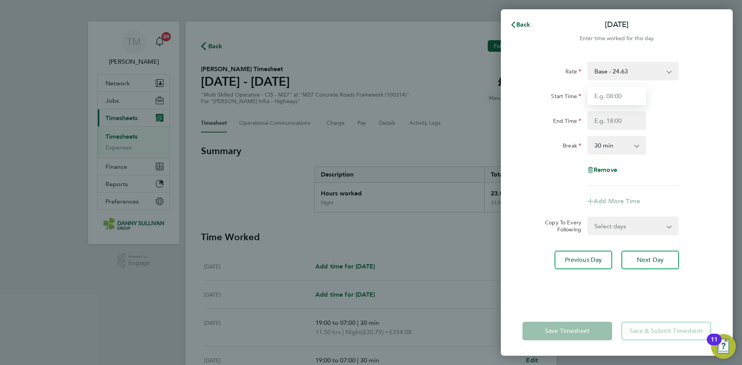
click at [623, 97] on input "Start Time" at bounding box center [616, 96] width 59 height 19
click at [636, 65] on select "Base - 24.63 Night - 30.79 Weekend - 36.95 Bank Holiday - 43.11" at bounding box center [628, 71] width 80 height 17
select select "30"
drag, startPoint x: 629, startPoint y: 79, endPoint x: 620, endPoint y: 96, distance: 19.4
click at [620, 96] on input "Start Time" at bounding box center [616, 96] width 59 height 19
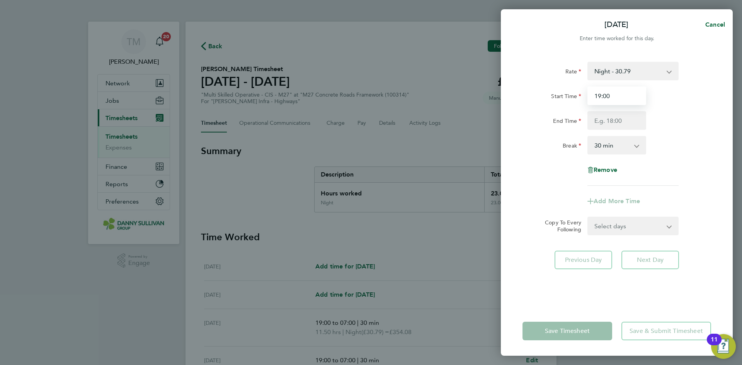
type input "19:00"
type input "07:00"
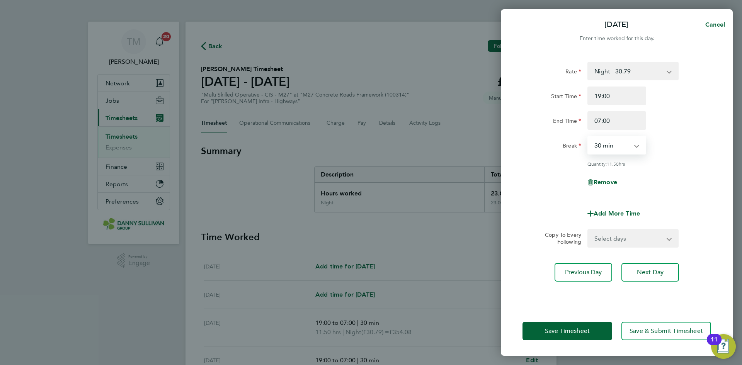
click at [607, 148] on select "0 min 15 min 30 min 45 min 60 min 75 min 90 min" at bounding box center [612, 145] width 48 height 17
click at [588, 137] on select "0 min 15 min 30 min 45 min 60 min 75 min 90 min" at bounding box center [612, 145] width 48 height 17
click at [586, 336] on button "Save Timesheet" at bounding box center [567, 331] width 90 height 19
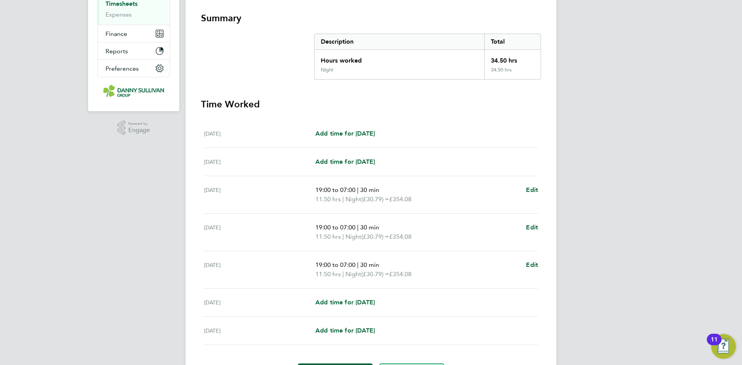
scroll to position [181, 0]
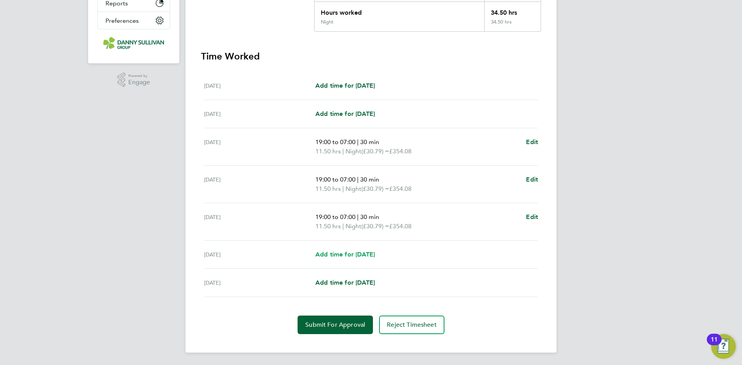
click at [362, 251] on span "Add time for Thu 18 Sep" at bounding box center [344, 254] width 59 height 7
select select "30"
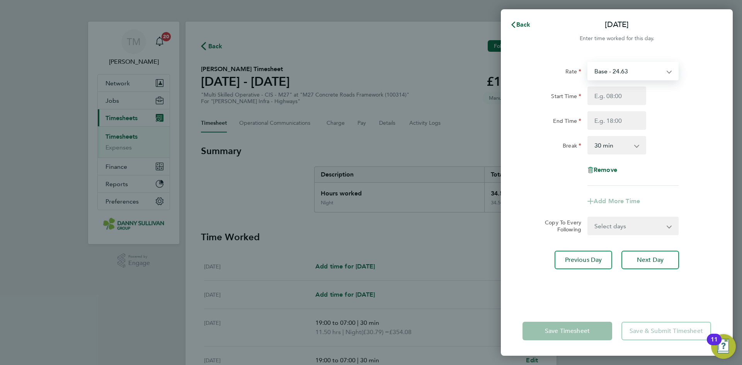
click at [622, 77] on select "Base - 24.63 Night - 30.79 Weekend - 36.95 Bank Holiday - 43.11" at bounding box center [628, 71] width 80 height 17
select select "30"
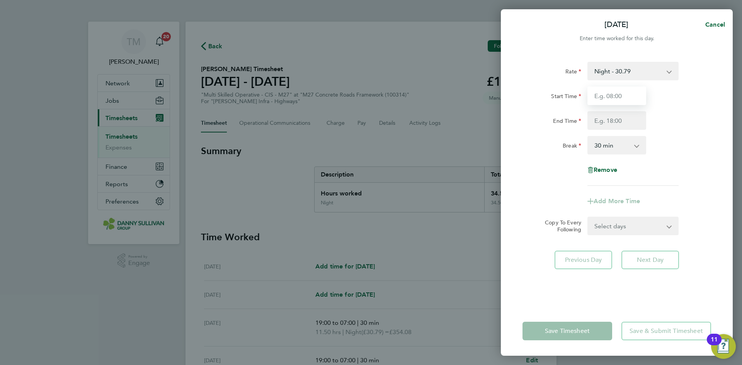
click at [606, 100] on input "Start Time" at bounding box center [616, 96] width 59 height 19
type input "19:00"
type input "07:00"
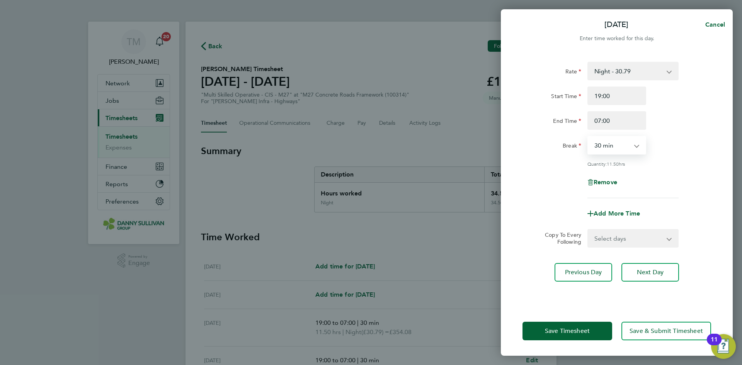
click at [617, 138] on select "0 min 15 min 30 min 45 min 60 min 75 min 90 min" at bounding box center [612, 145] width 48 height 17
click at [588, 137] on select "0 min 15 min 30 min 45 min 60 min 75 min 90 min" at bounding box center [612, 145] width 48 height 17
click at [571, 325] on button "Save Timesheet" at bounding box center [567, 331] width 90 height 19
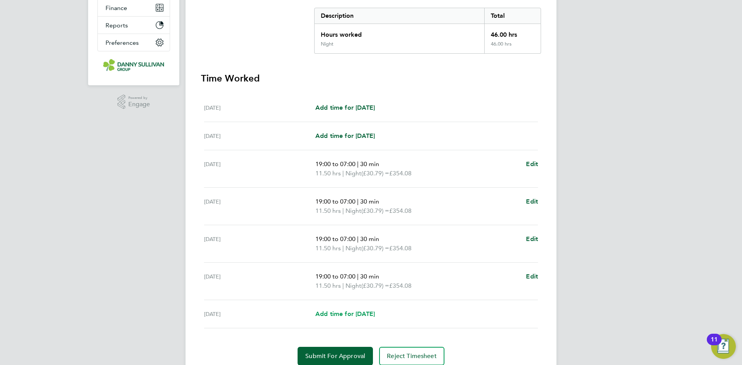
scroll to position [190, 0]
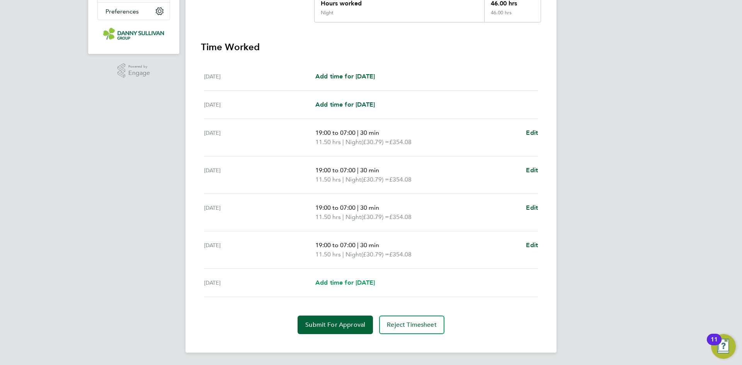
click at [354, 285] on span "Add time for Fri 19 Sep" at bounding box center [344, 282] width 59 height 7
select select "30"
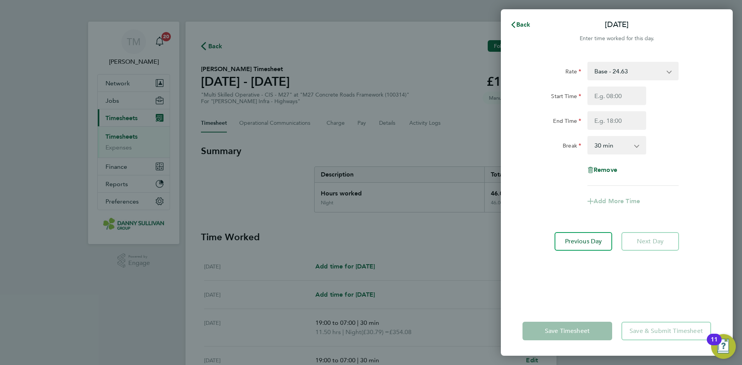
click at [630, 79] on select "Base - 24.63 Night - 30.79 Weekend - 36.95 Bank Holiday - 43.11" at bounding box center [628, 71] width 80 height 17
select select "30"
click at [618, 95] on input "Start Time" at bounding box center [616, 96] width 59 height 19
type input "19:00"
click at [611, 123] on input "End Time" at bounding box center [616, 120] width 59 height 19
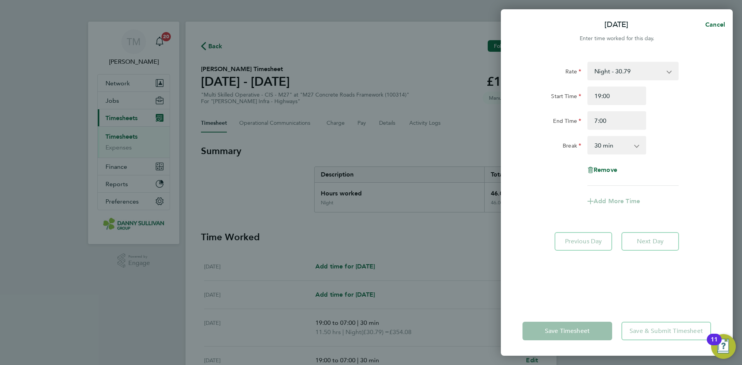
type input "07:00"
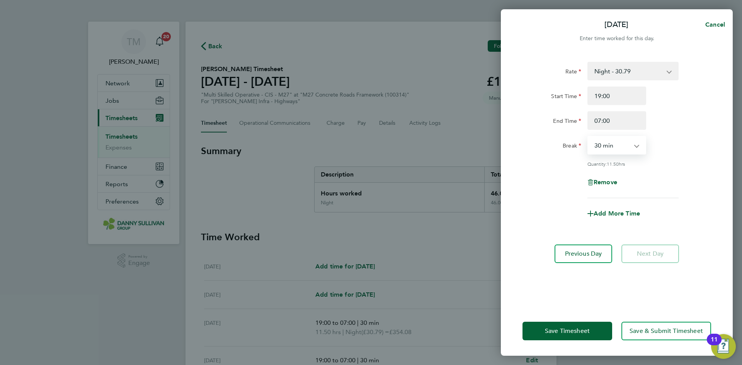
click at [615, 144] on select "0 min 15 min 30 min 45 min 60 min 75 min 90 min" at bounding box center [612, 145] width 48 height 17
click at [588, 137] on select "0 min 15 min 30 min 45 min 60 min 75 min 90 min" at bounding box center [612, 145] width 48 height 17
click at [589, 336] on button "Save Timesheet" at bounding box center [567, 331] width 90 height 19
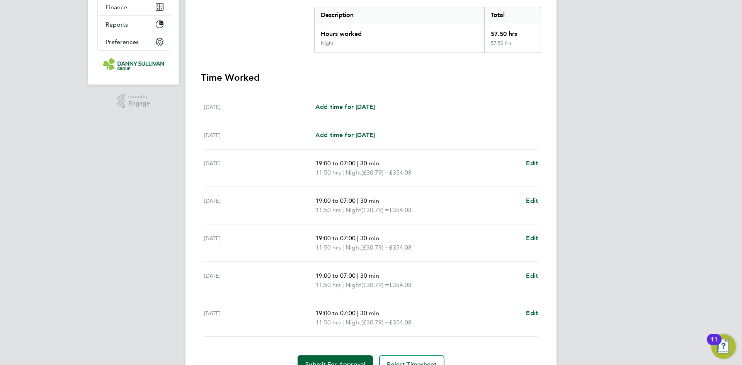
scroll to position [199, 0]
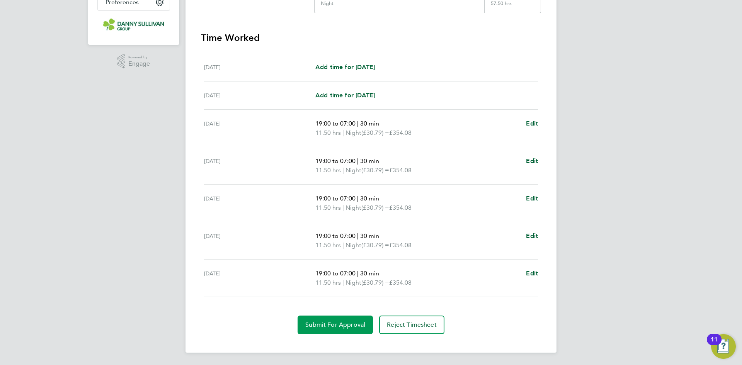
click at [338, 328] on span "Submit For Approval" at bounding box center [335, 325] width 60 height 8
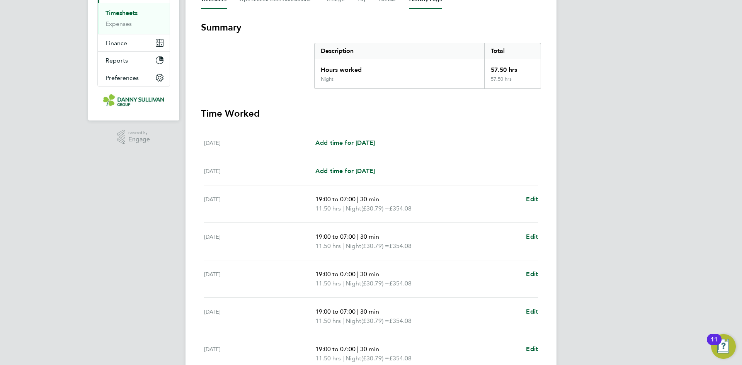
scroll to position [6, 0]
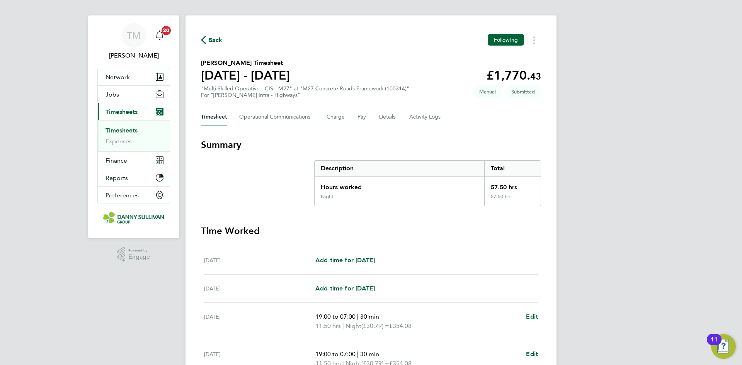
click at [133, 131] on link "Timesheets" at bounding box center [121, 130] width 32 height 7
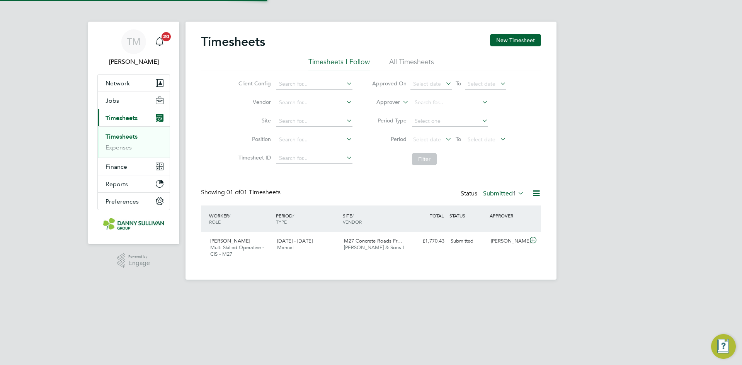
scroll to position [20, 67]
click at [514, 35] on button "New Timesheet" at bounding box center [515, 40] width 51 height 12
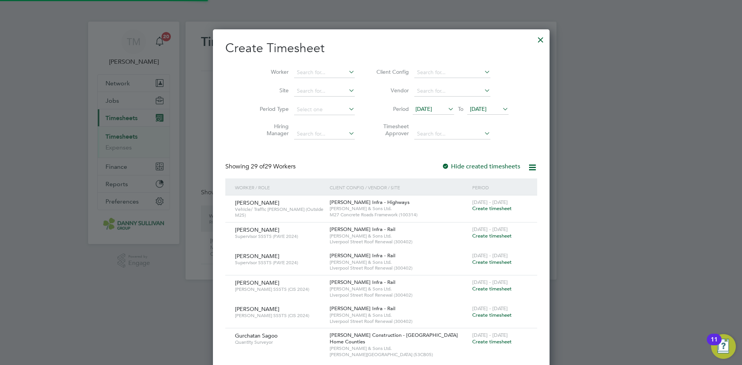
scroll to position [4, 4]
click at [321, 69] on input at bounding box center [324, 72] width 61 height 11
click at [328, 88] on li "Przemyslaw Krac" at bounding box center [313, 93] width 61 height 10
type input "Przemyslaw Krac"
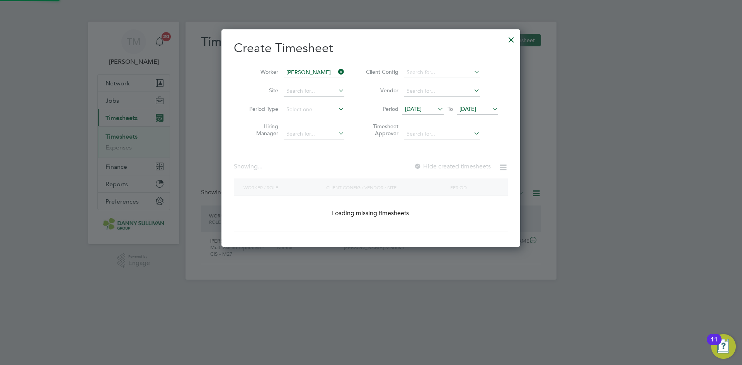
scroll to position [208, 299]
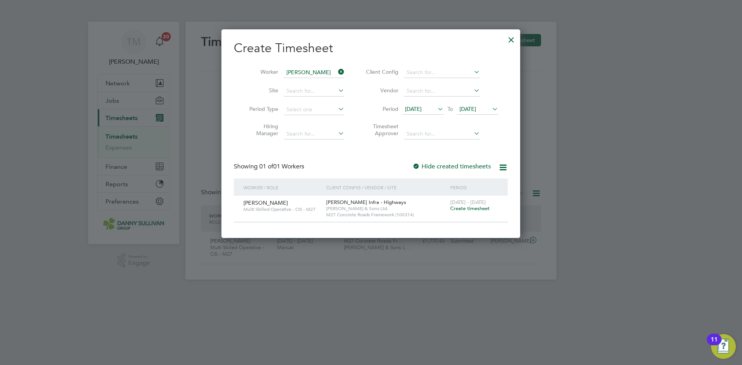
click at [476, 209] on span "Create timesheet" at bounding box center [469, 208] width 39 height 7
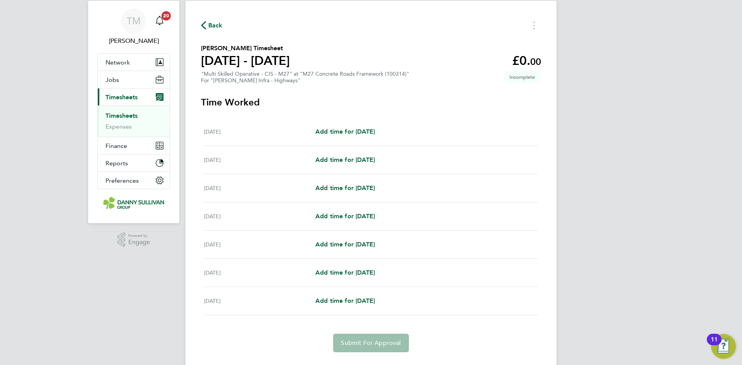
scroll to position [39, 0]
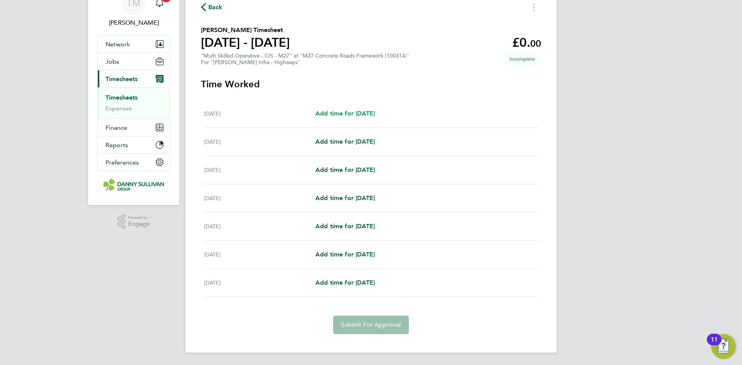
click at [353, 111] on span "Add time for Sat 13 Sep" at bounding box center [344, 113] width 59 height 7
select select "30"
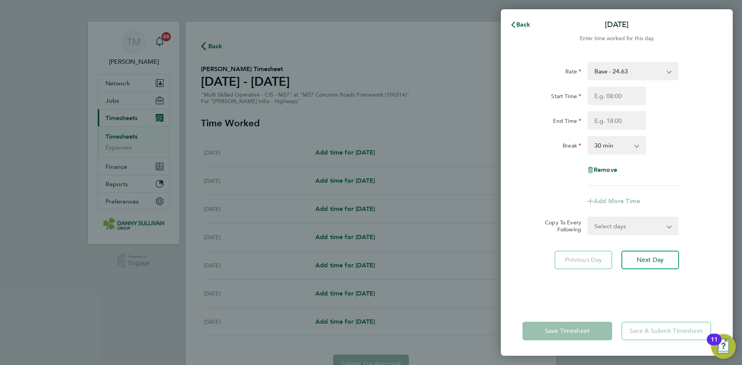
click at [635, 72] on select "Base - 24.63 Night - 30.79 Weekend - 36.95 Bank Holiday - 43.11" at bounding box center [628, 71] width 80 height 17
select select "30"
click at [623, 100] on input "Start Time" at bounding box center [616, 96] width 59 height 19
type input "19:00"
type input "05:00"
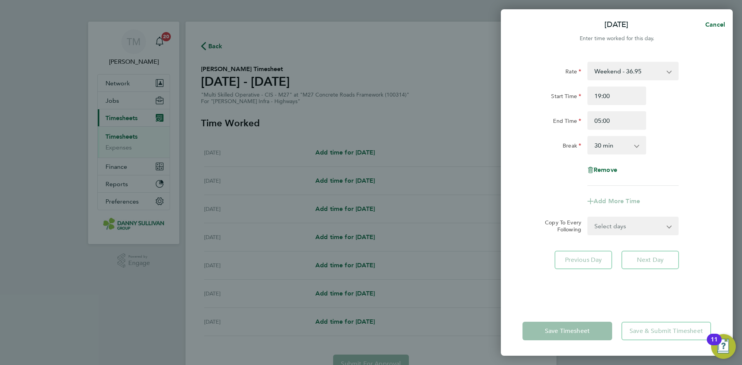
click at [622, 144] on select "0 min 15 min 30 min 45 min 60 min 75 min 90 min" at bounding box center [612, 145] width 48 height 17
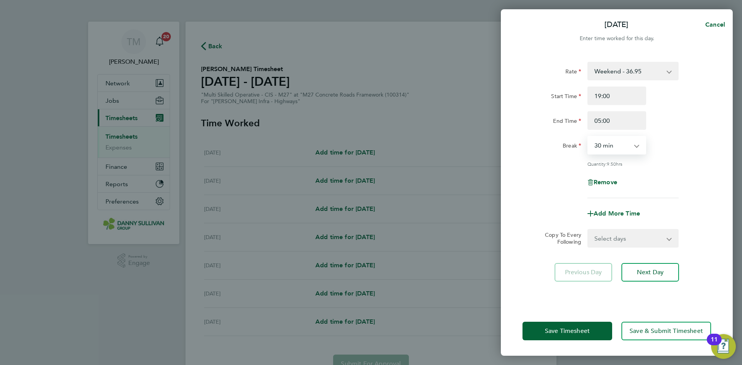
click at [622, 144] on select "0 min 15 min 30 min 45 min 60 min 75 min 90 min" at bounding box center [612, 145] width 48 height 17
click at [575, 329] on span "Save Timesheet" at bounding box center [567, 331] width 45 height 8
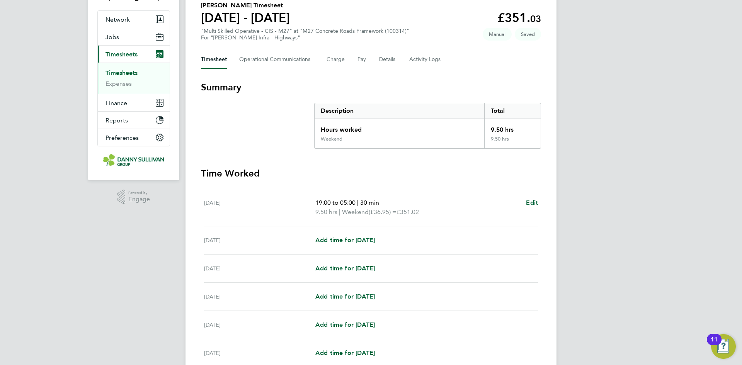
scroll to position [116, 0]
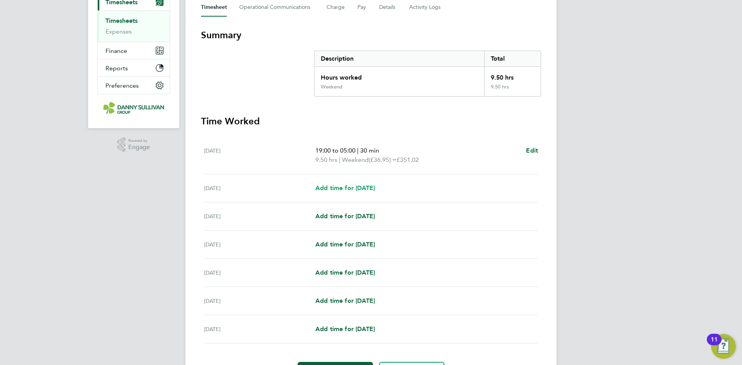
click at [368, 185] on span "Add time for Sun 14 Sep" at bounding box center [344, 187] width 59 height 7
select select "30"
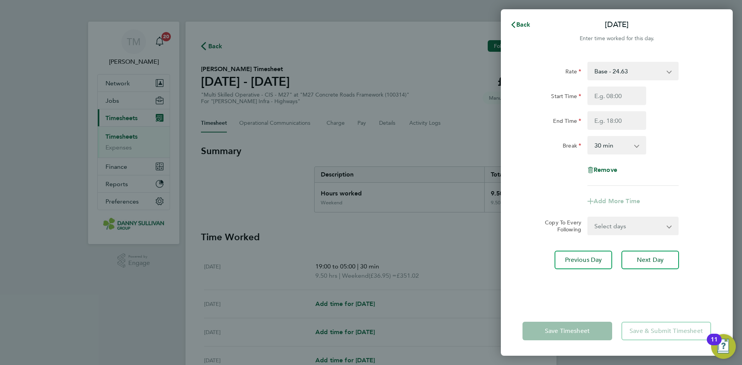
click at [647, 68] on select "Base - 24.63 Night - 30.79 Weekend - 36.95 Bank Holiday - 43.11" at bounding box center [628, 71] width 80 height 17
select select "30"
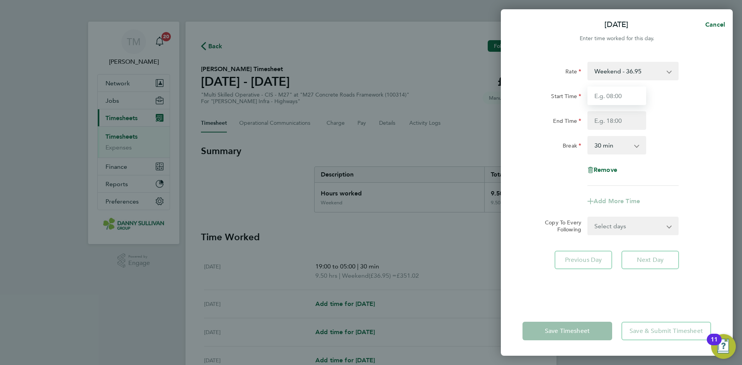
click at [610, 97] on input "Start Time" at bounding box center [616, 96] width 59 height 19
type input "19:00"
type input "05:00"
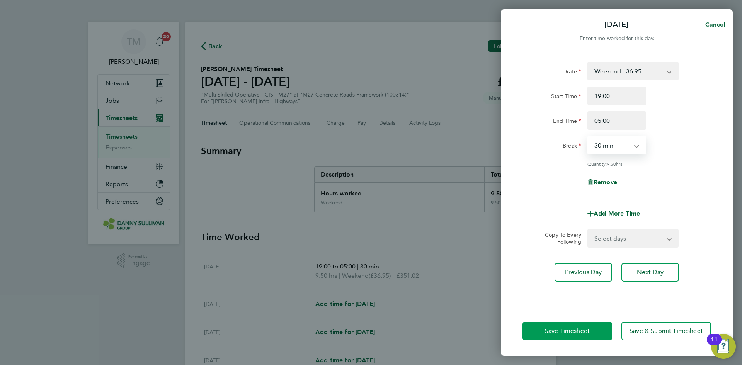
click at [571, 328] on span "Save Timesheet" at bounding box center [567, 331] width 45 height 8
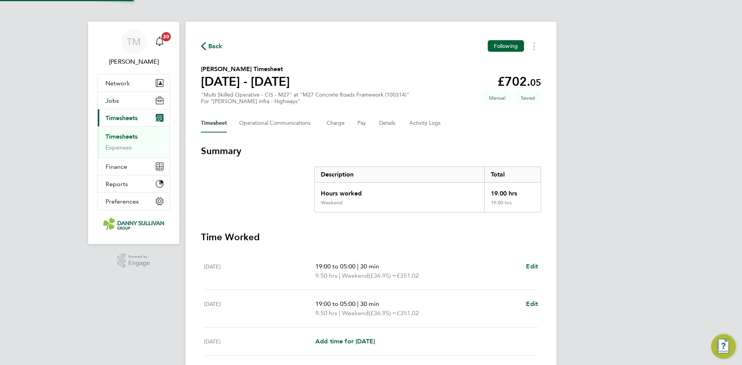
scroll to position [172, 0]
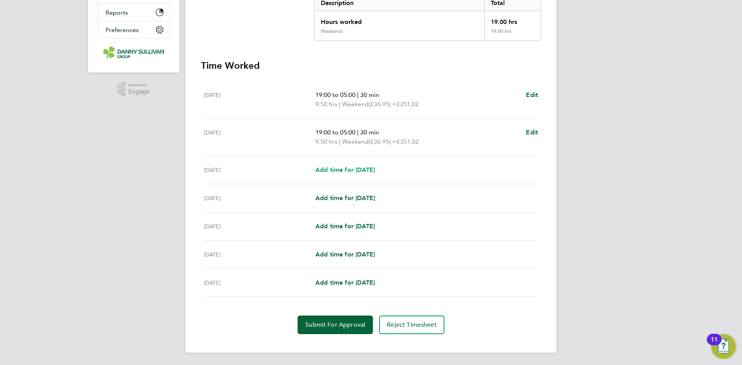
click at [375, 168] on span "Add time for Mon 15 Sep" at bounding box center [344, 169] width 59 height 7
select select "30"
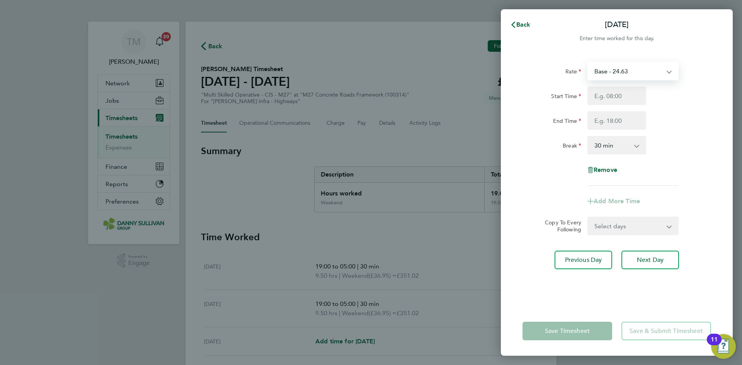
click at [666, 69] on select "Base - 24.63 Night - 30.79 Weekend - 36.95 Bank Holiday - 43.11" at bounding box center [628, 71] width 80 height 17
select select "30"
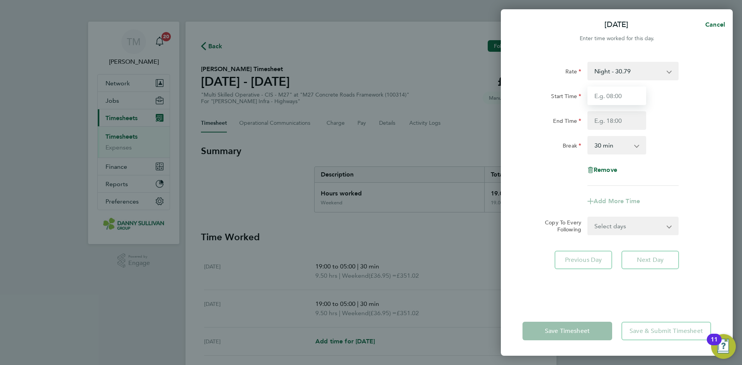
click at [619, 92] on input "Start Time" at bounding box center [616, 96] width 59 height 19
type input "19:00"
type input "05:00"
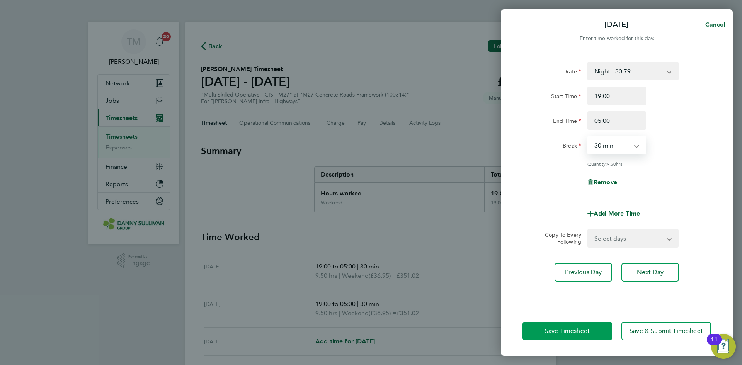
click at [574, 338] on button "Save Timesheet" at bounding box center [567, 331] width 90 height 19
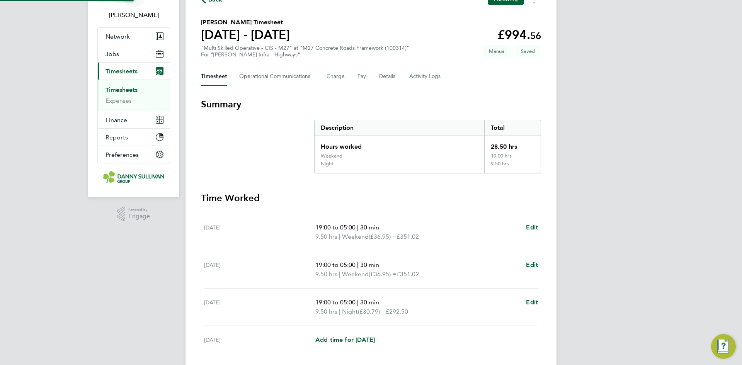
scroll to position [116, 0]
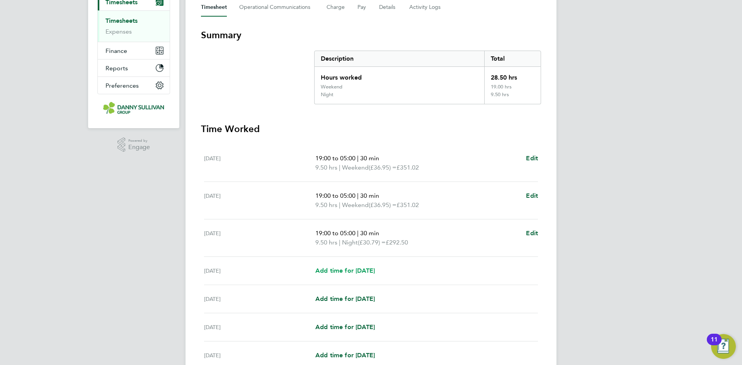
click at [360, 273] on span "Add time for Tue 16 Sep" at bounding box center [344, 270] width 59 height 7
select select "30"
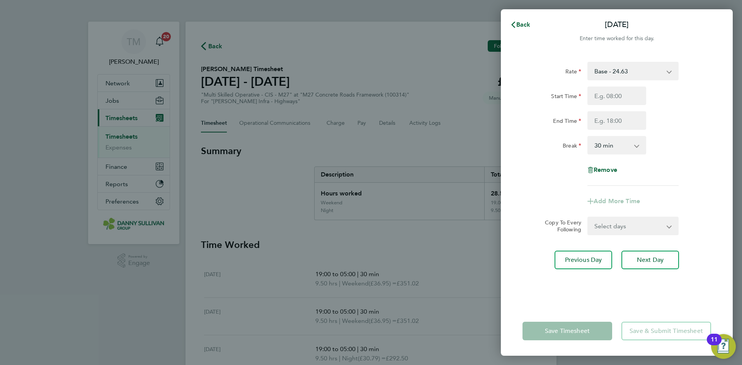
click at [631, 75] on select "Base - 24.63 Night - 30.79 Weekend - 36.95 Bank Holiday - 43.11" at bounding box center [628, 71] width 80 height 17
select select "30"
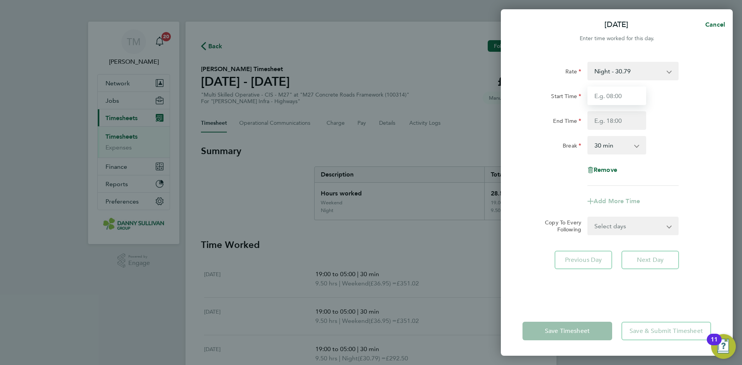
click at [617, 100] on input "Start Time" at bounding box center [616, 96] width 59 height 19
type input "19:00"
type input "05:00"
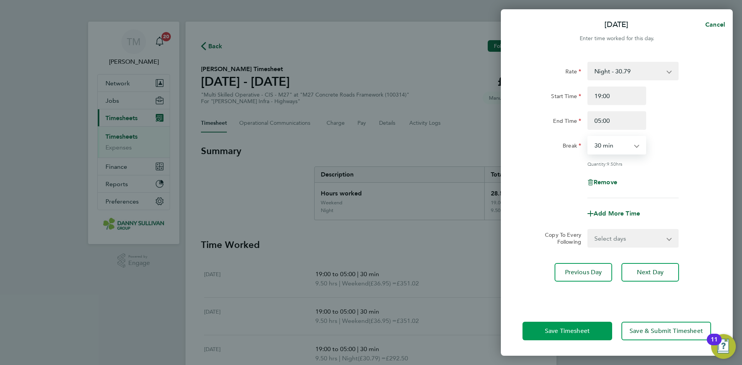
click at [571, 332] on span "Save Timesheet" at bounding box center [567, 331] width 45 height 8
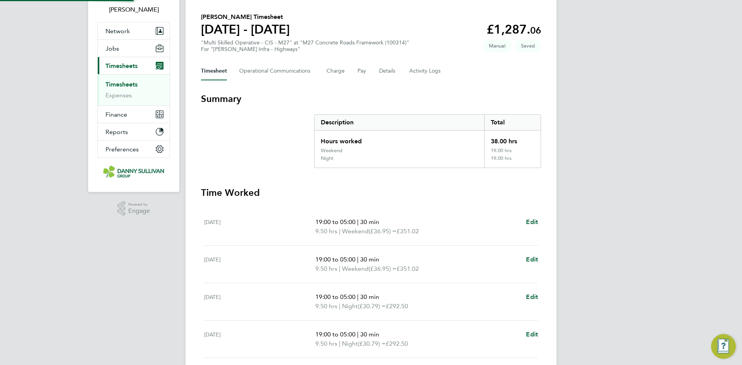
scroll to position [155, 0]
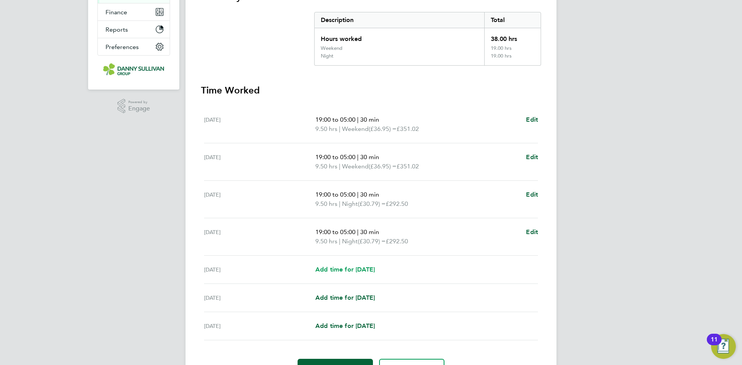
click at [363, 270] on span "Add time for Wed 17 Sep" at bounding box center [344, 269] width 59 height 7
select select "30"
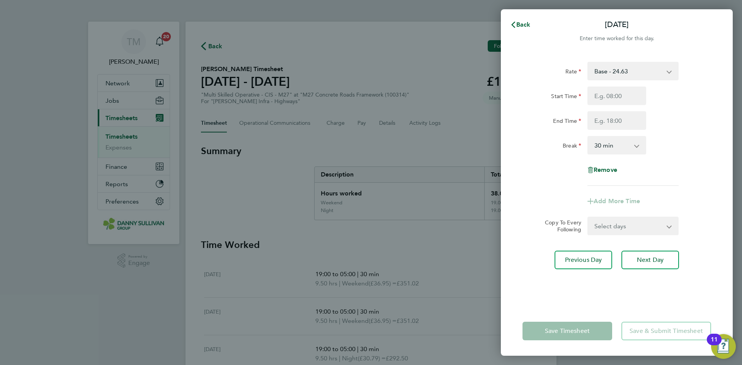
click at [640, 70] on select "Base - 24.63 Night - 30.79 Weekend - 36.95 Bank Holiday - 43.11" at bounding box center [628, 71] width 80 height 17
select select "30"
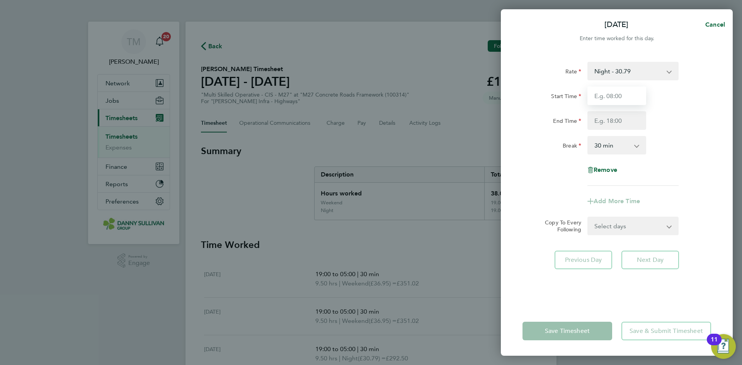
click at [614, 99] on input "Start Time" at bounding box center [616, 96] width 59 height 19
type input "19:00"
type input "05:00"
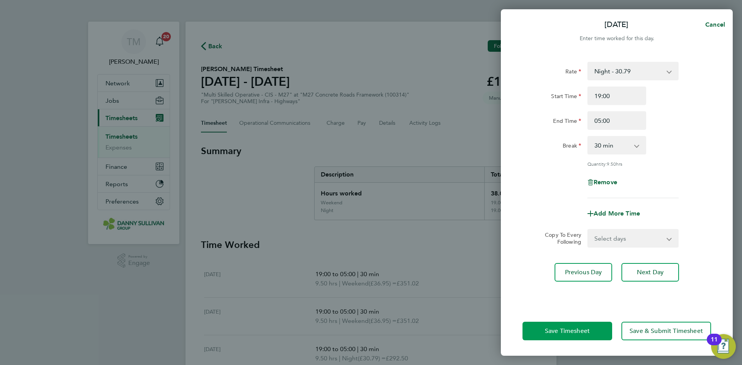
click at [587, 326] on button "Save Timesheet" at bounding box center [567, 331] width 90 height 19
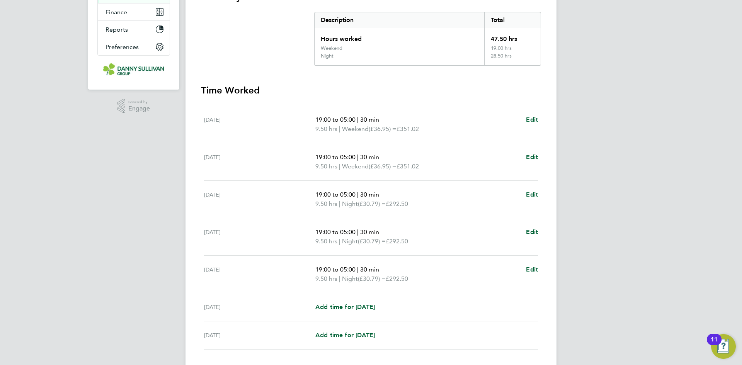
scroll to position [207, 0]
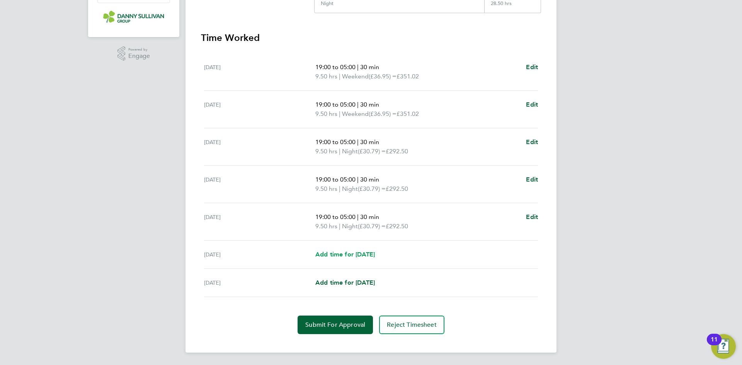
click at [375, 251] on span "Add time for Thu 18 Sep" at bounding box center [344, 254] width 59 height 7
select select "30"
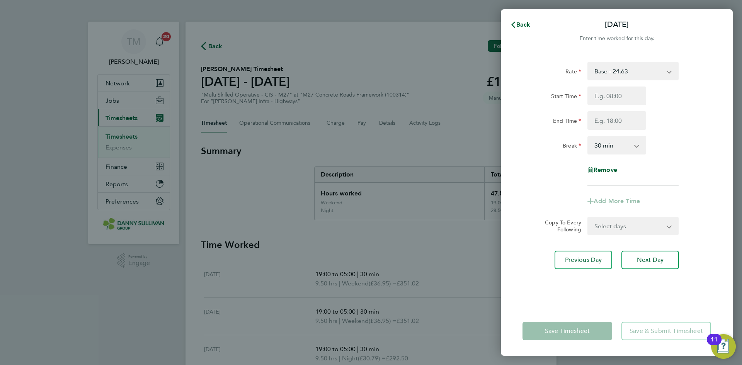
click at [631, 73] on select "Base - 24.63 Night - 30.79 Weekend - 36.95 Bank Holiday - 43.11" at bounding box center [628, 71] width 80 height 17
select select "30"
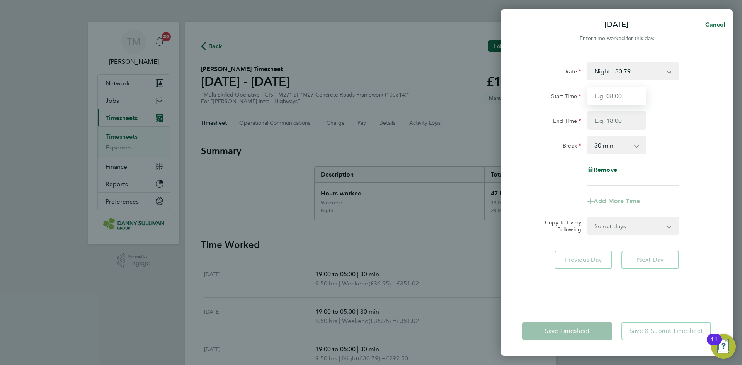
click at [616, 88] on input "Start Time" at bounding box center [616, 96] width 59 height 19
type input "19:00"
type input "05:00"
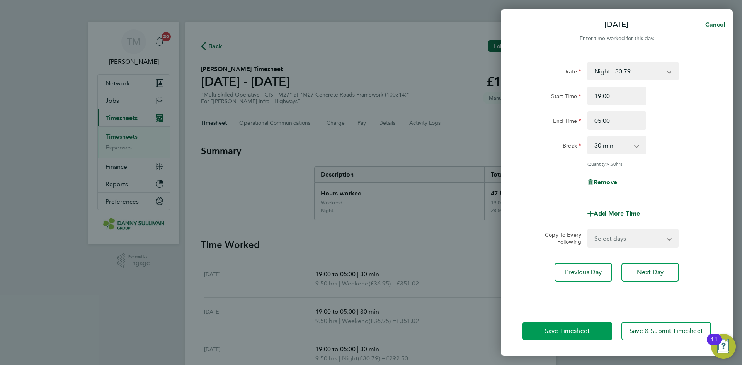
click at [573, 339] on button "Save Timesheet" at bounding box center [567, 331] width 90 height 19
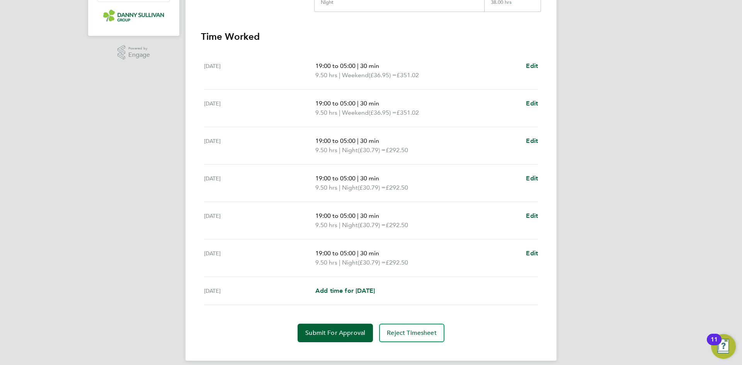
scroll to position [216, 0]
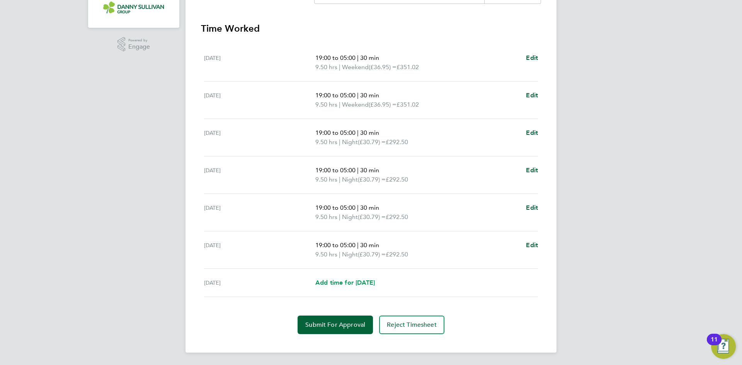
click at [354, 285] on span "Add time for Fri 19 Sep" at bounding box center [344, 282] width 59 height 7
select select "30"
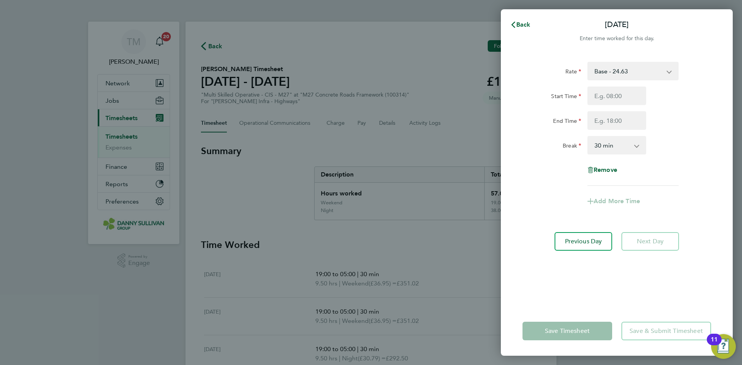
click at [663, 79] on select "Base - 24.63 Night - 30.79 Weekend - 36.95 Bank Holiday - 43.11" at bounding box center [628, 71] width 80 height 17
select select "30"
click at [628, 97] on input "Start Time" at bounding box center [616, 96] width 59 height 19
type input "19:00"
type input "05:00"
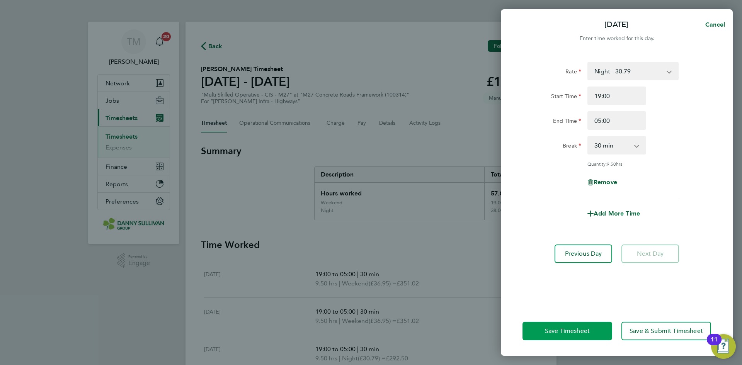
click at [565, 324] on button "Save Timesheet" at bounding box center [567, 331] width 90 height 19
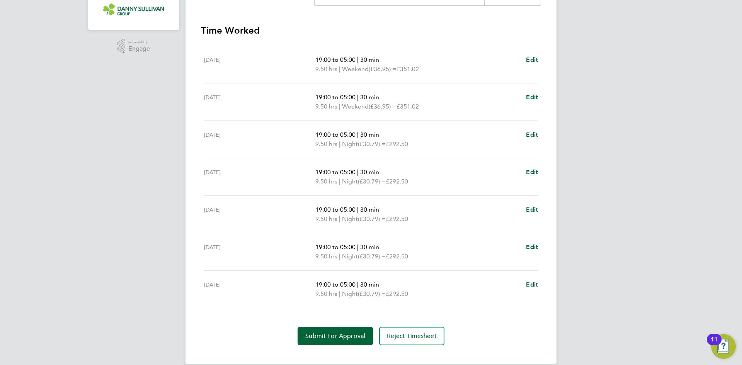
scroll to position [226, 0]
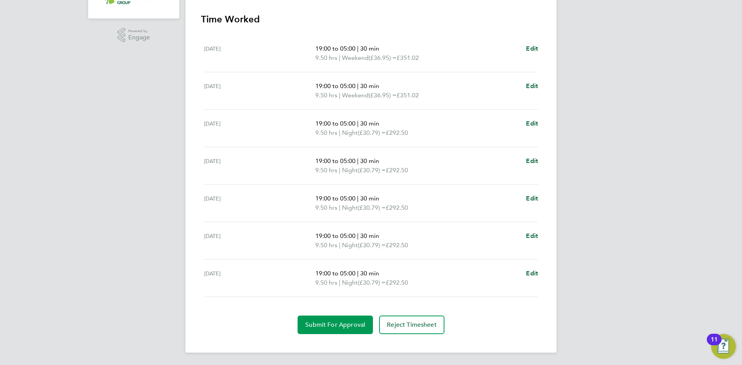
drag, startPoint x: 352, startPoint y: 322, endPoint x: 602, endPoint y: 290, distance: 252.0
click at [602, 290] on div "TM Tai Marjadsingh Notifications 20 Applications: Network Team Members Business…" at bounding box center [371, 69] width 742 height 591
click at [358, 320] on button "Submit For Approval" at bounding box center [334, 325] width 75 height 19
